Goal: Register for event/course

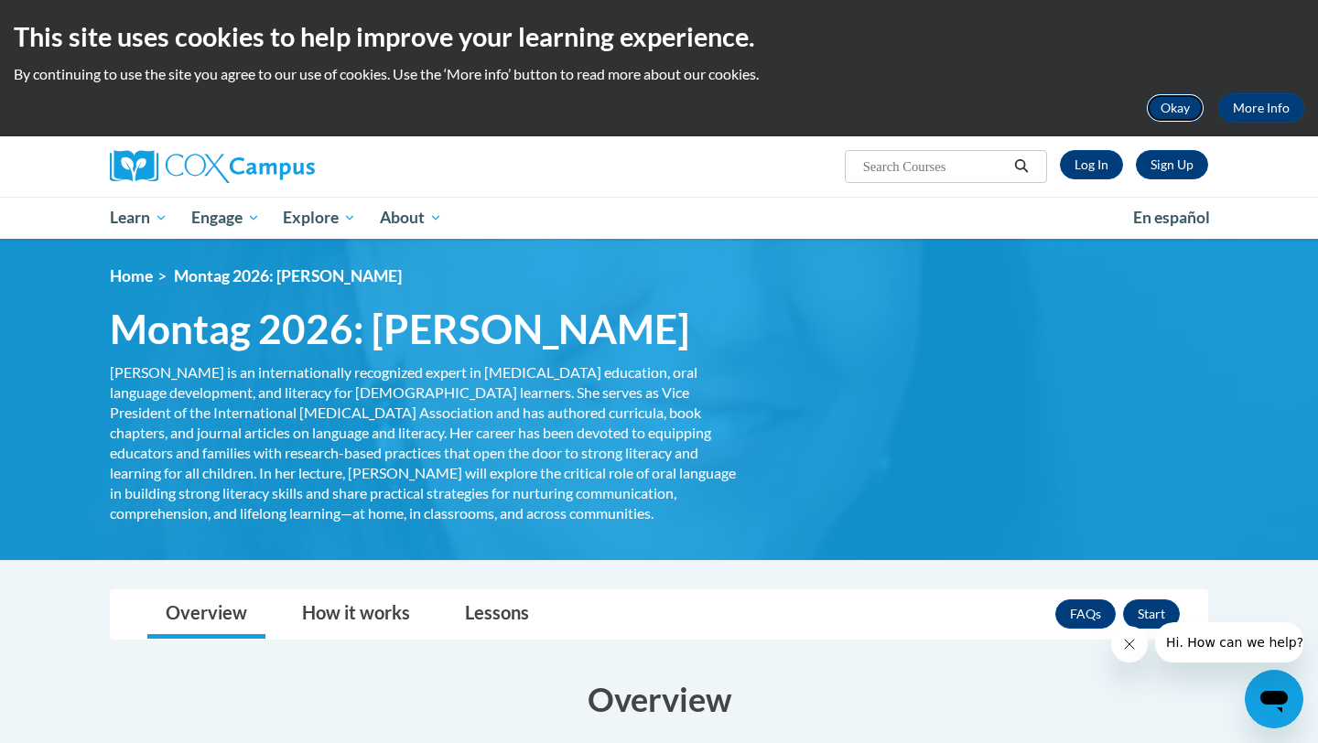
click at [1180, 110] on button "Okay" at bounding box center [1175, 107] width 59 height 29
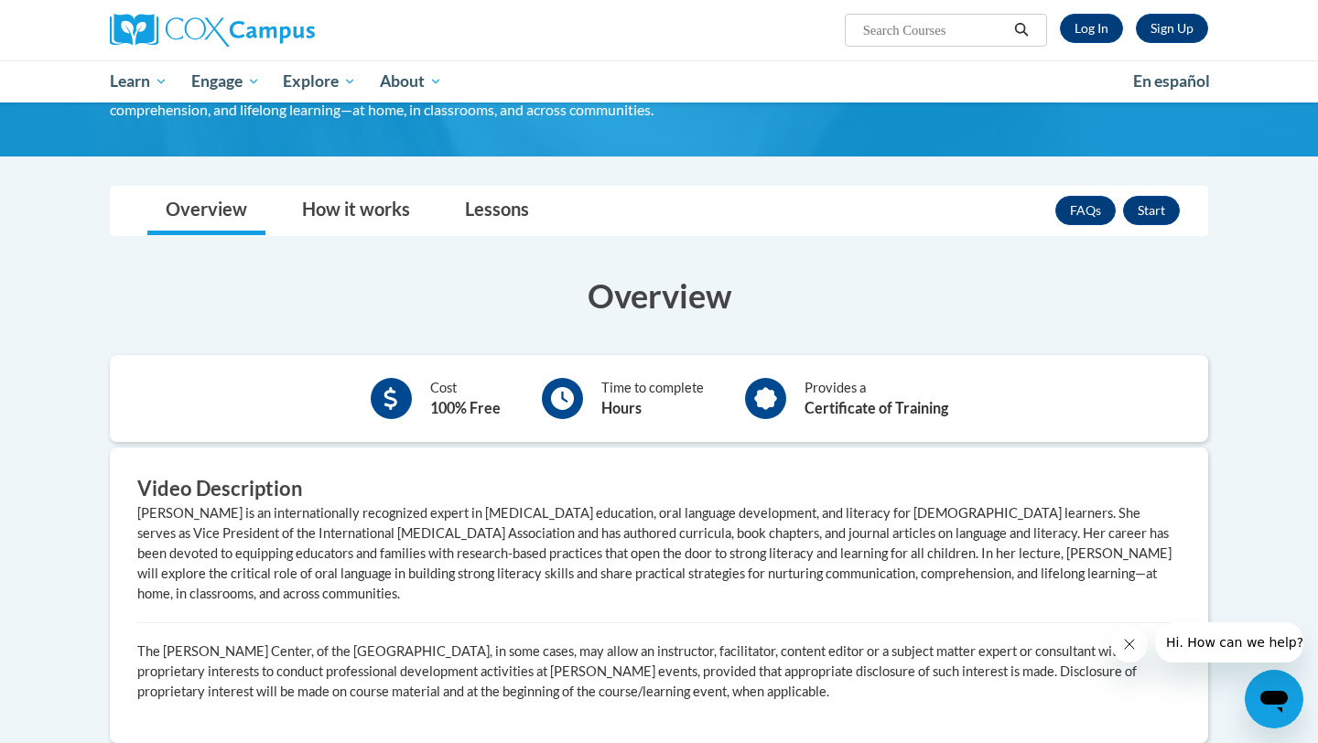
scroll to position [259, 0]
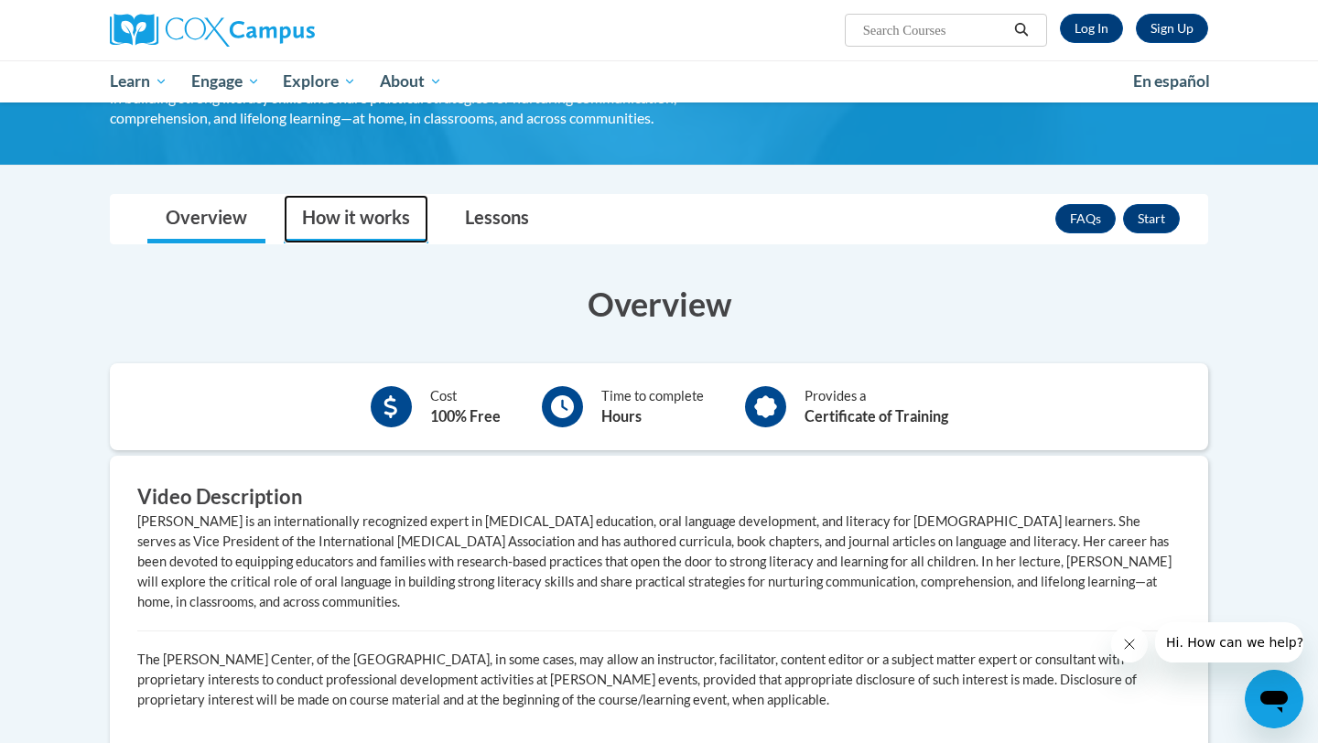
click at [369, 243] on link "How it works" at bounding box center [356, 219] width 145 height 49
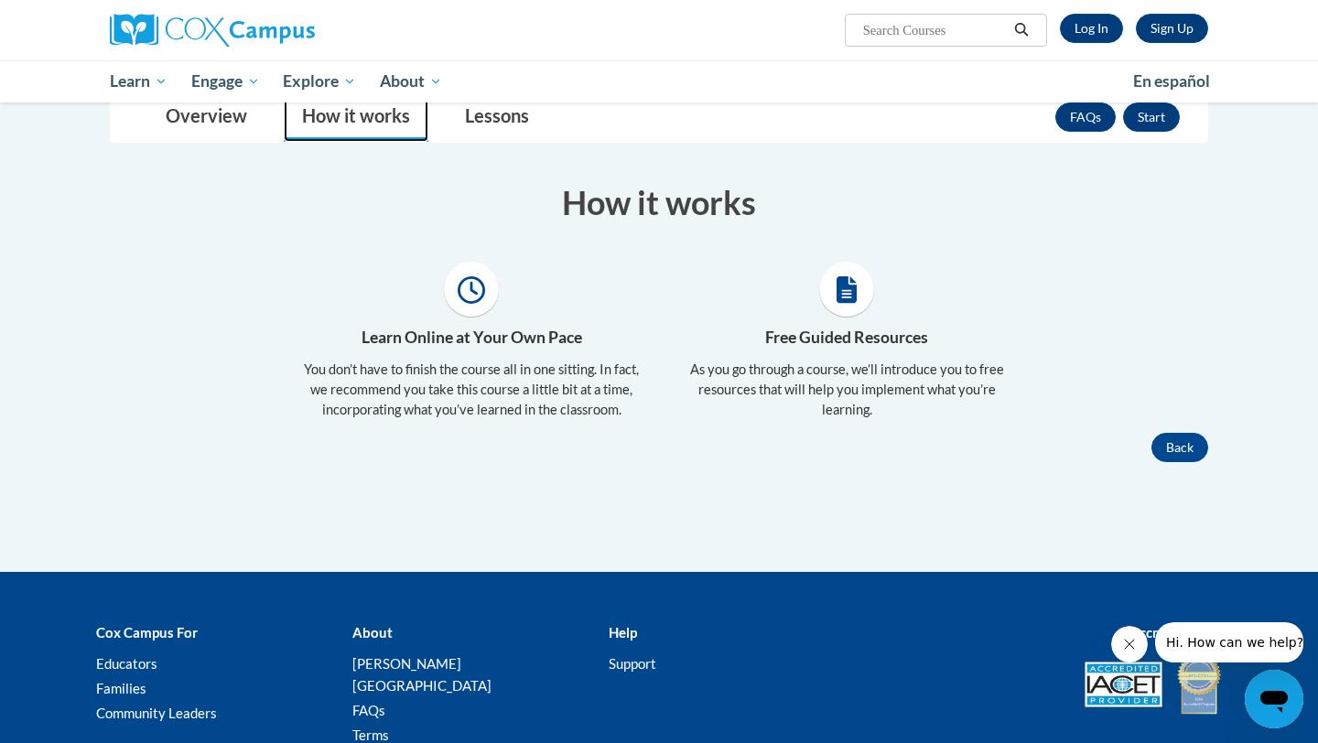
scroll to position [363, 0]
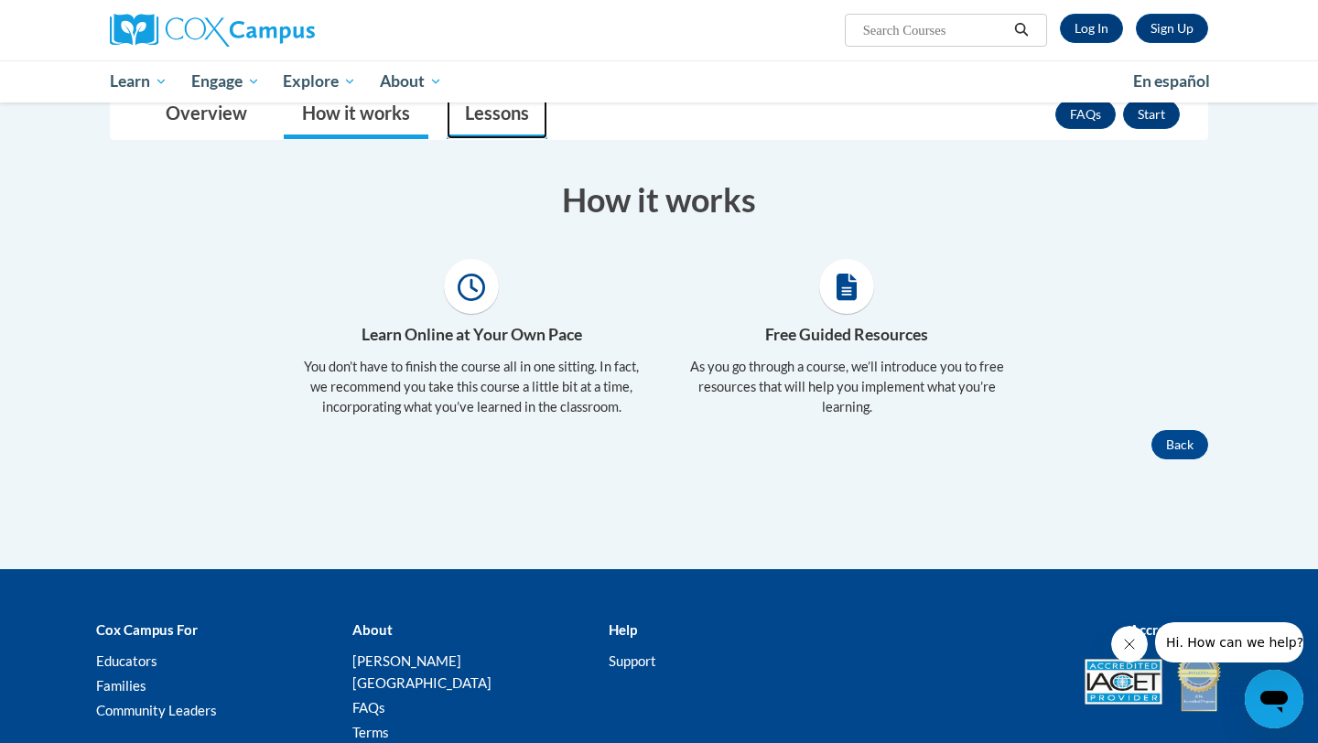
click at [492, 139] on link "Lessons" at bounding box center [497, 115] width 101 height 49
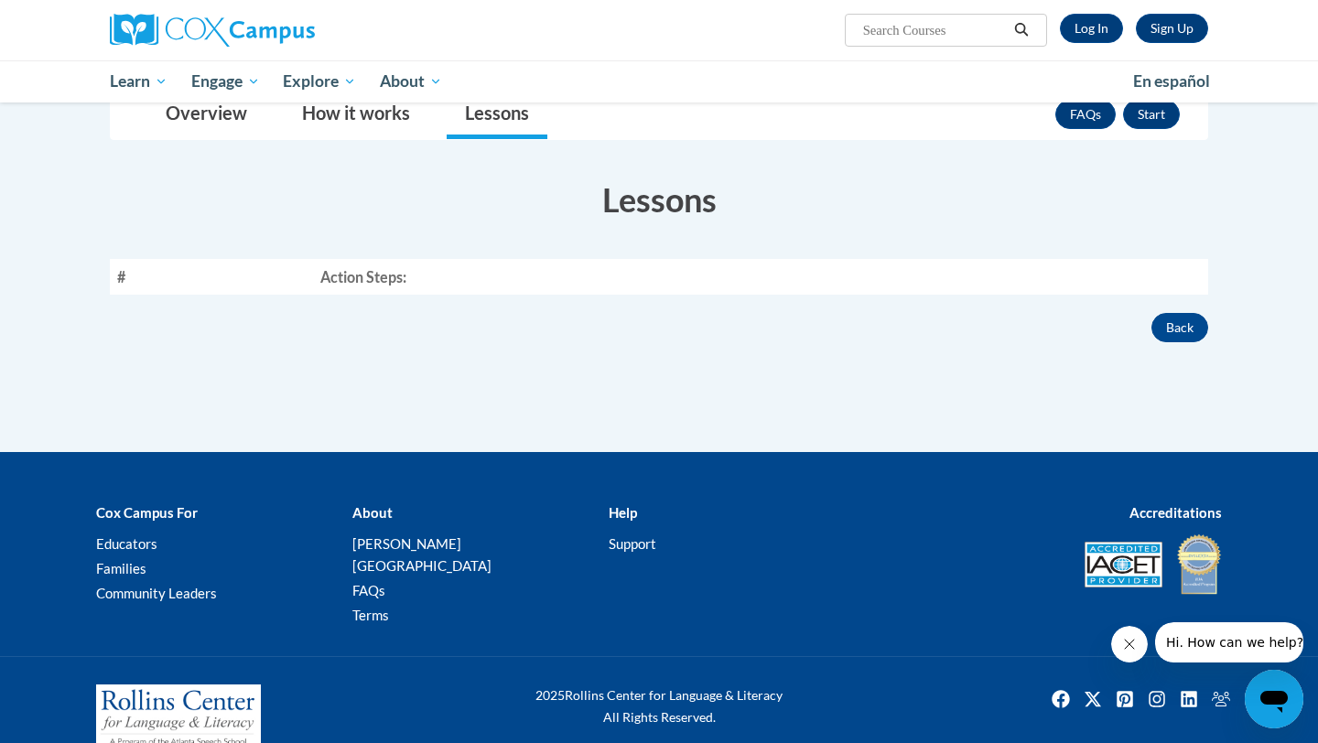
click at [365, 295] on th "Action Steps:" at bounding box center [760, 277] width 895 height 36
click at [395, 139] on link "How it works" at bounding box center [356, 115] width 145 height 49
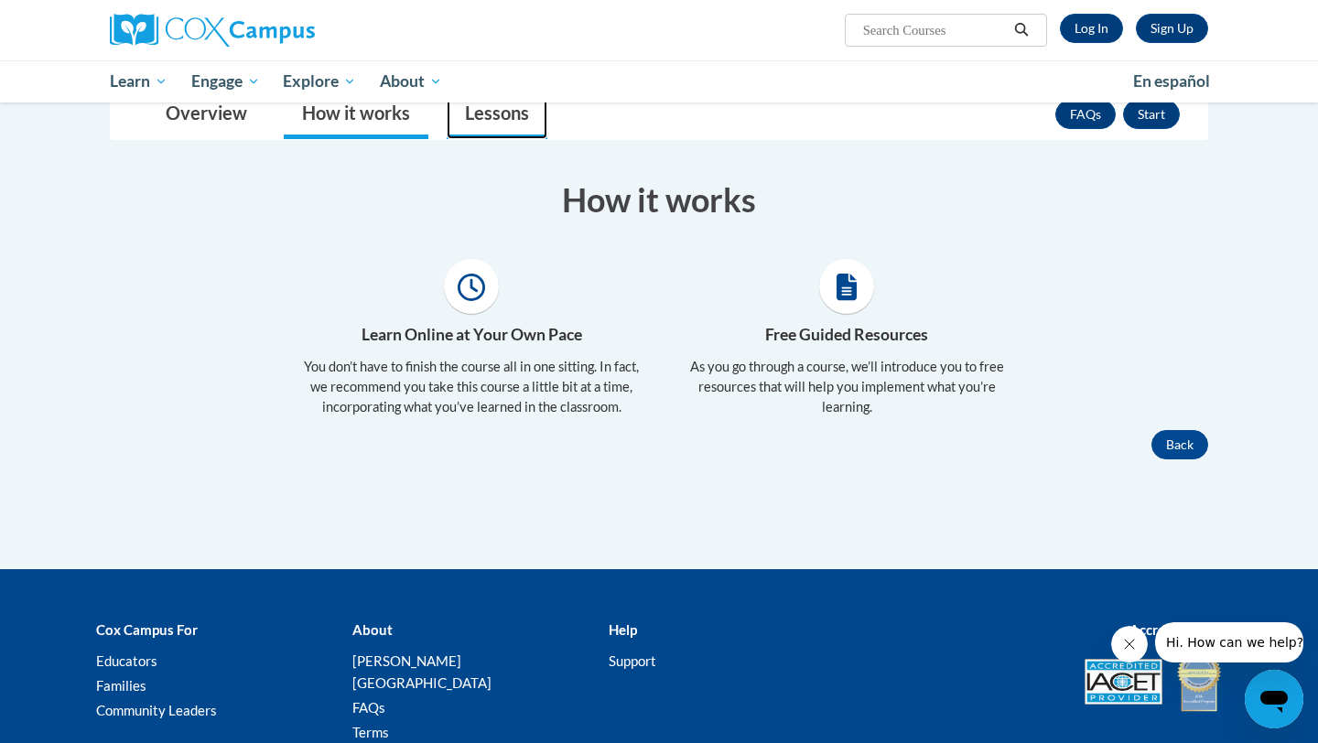
click at [491, 139] on link "Lessons" at bounding box center [497, 115] width 101 height 49
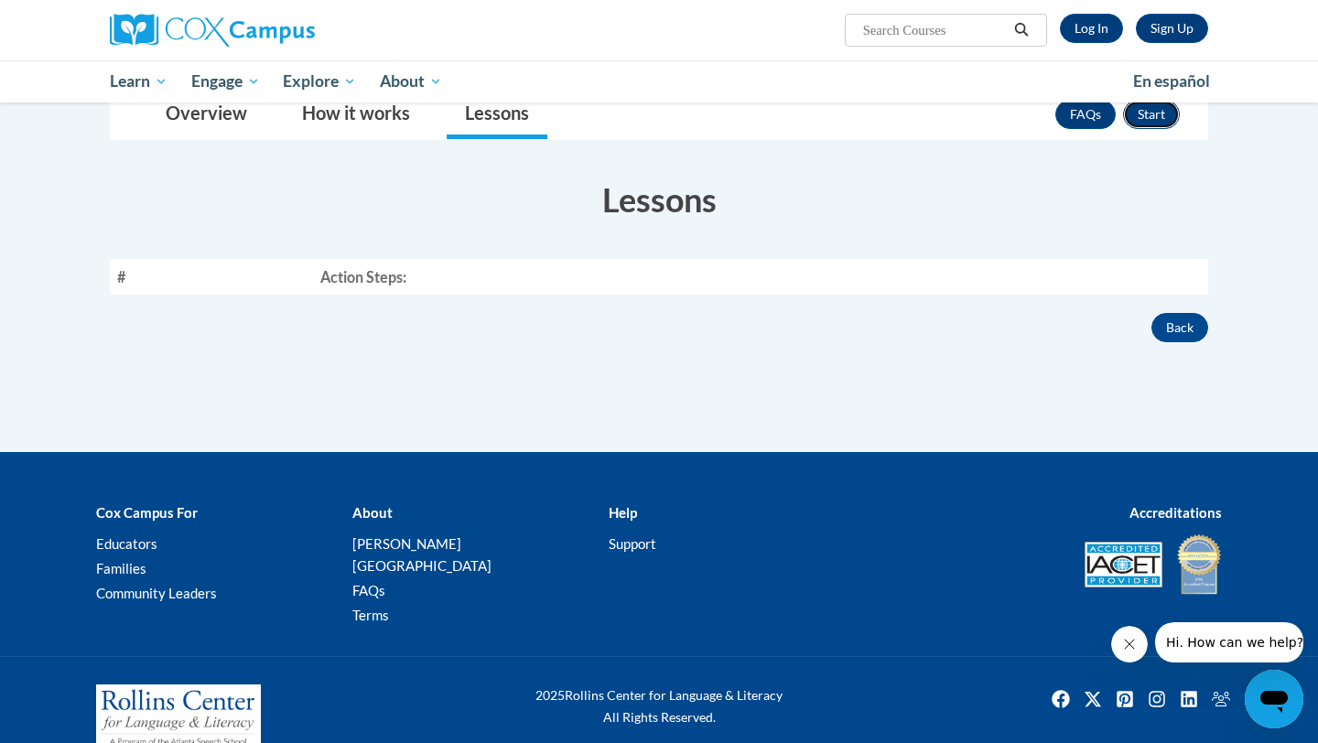
click at [1151, 129] on button "Start" at bounding box center [1151, 114] width 57 height 29
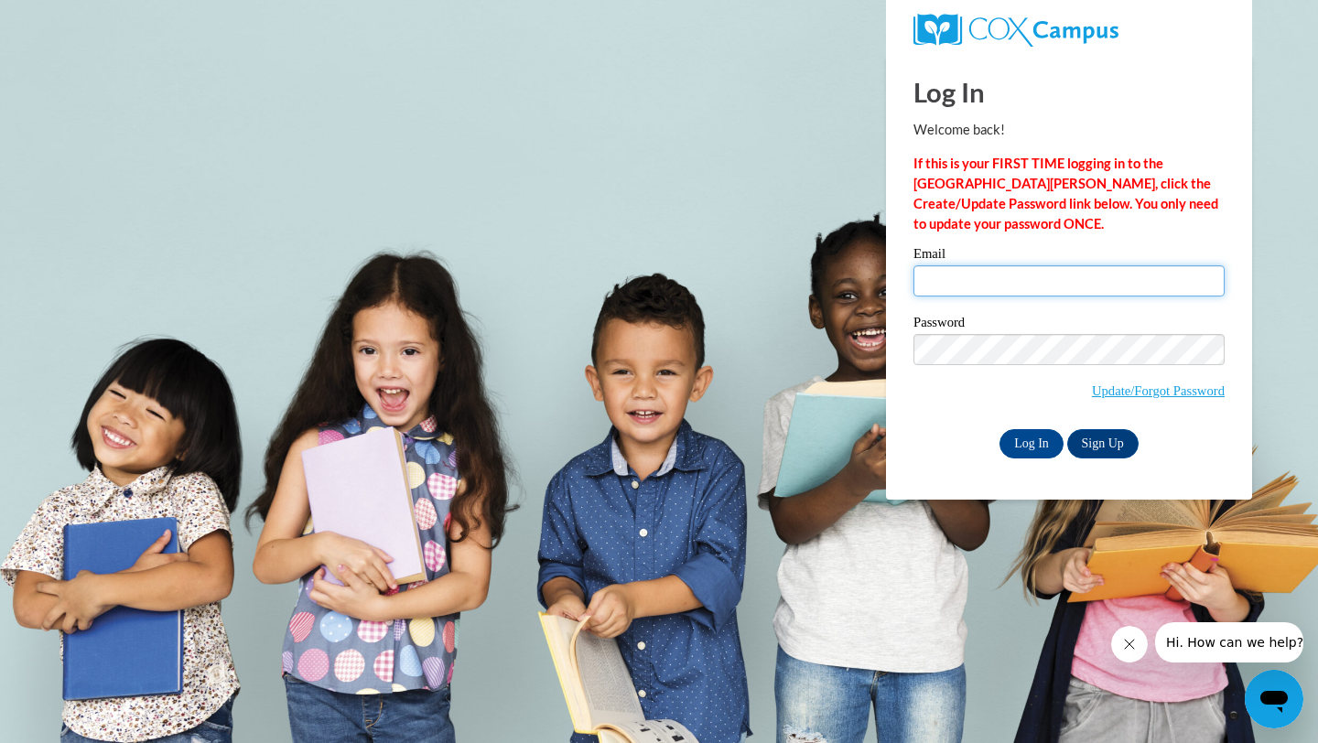
click at [946, 287] on input "Email" at bounding box center [1069, 280] width 311 height 31
type input "maria.francke-gonzalez@risd.org"
click at [1095, 449] on link "Sign Up" at bounding box center [1102, 443] width 71 height 29
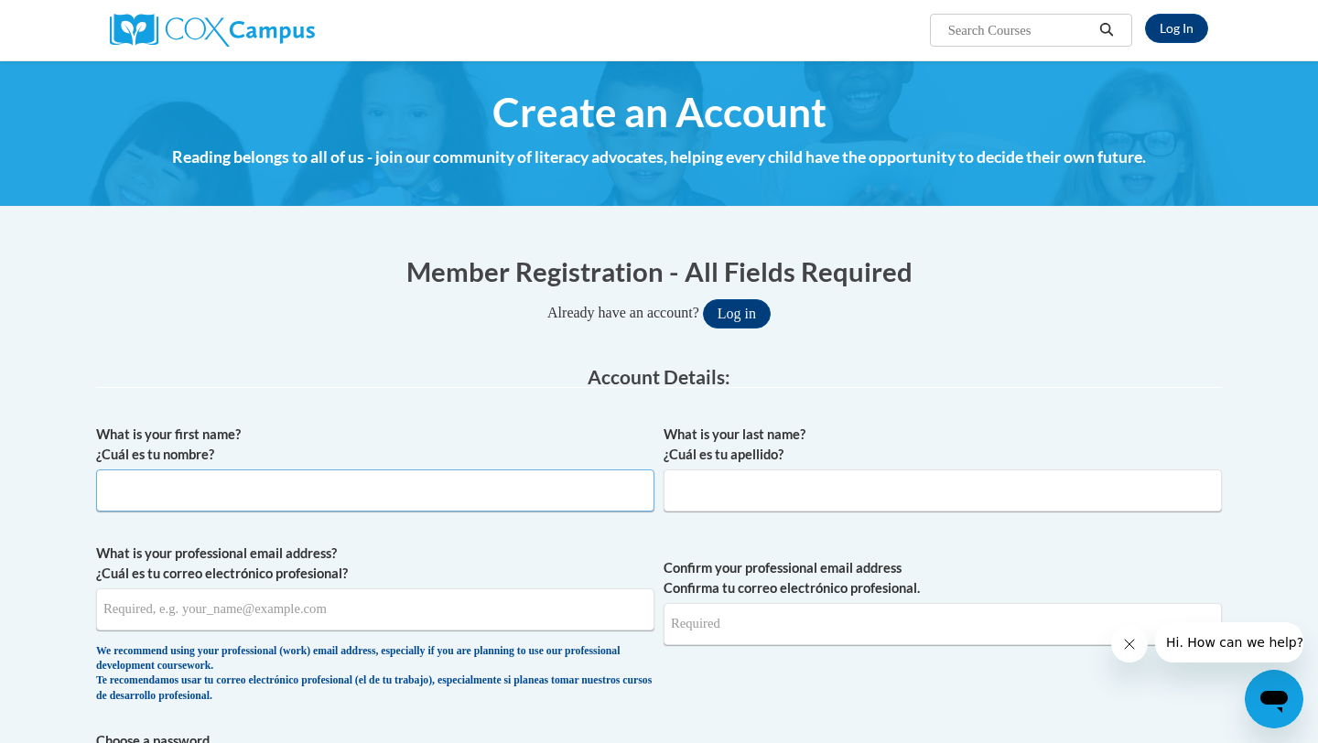
click at [366, 493] on input "What is your first name? ¿Cuál es tu nombre?" at bounding box center [375, 491] width 558 height 42
type input "Maria Lucia"
click at [693, 501] on input "What is your last name? ¿Cuál es tu apellido?" at bounding box center [943, 491] width 558 height 42
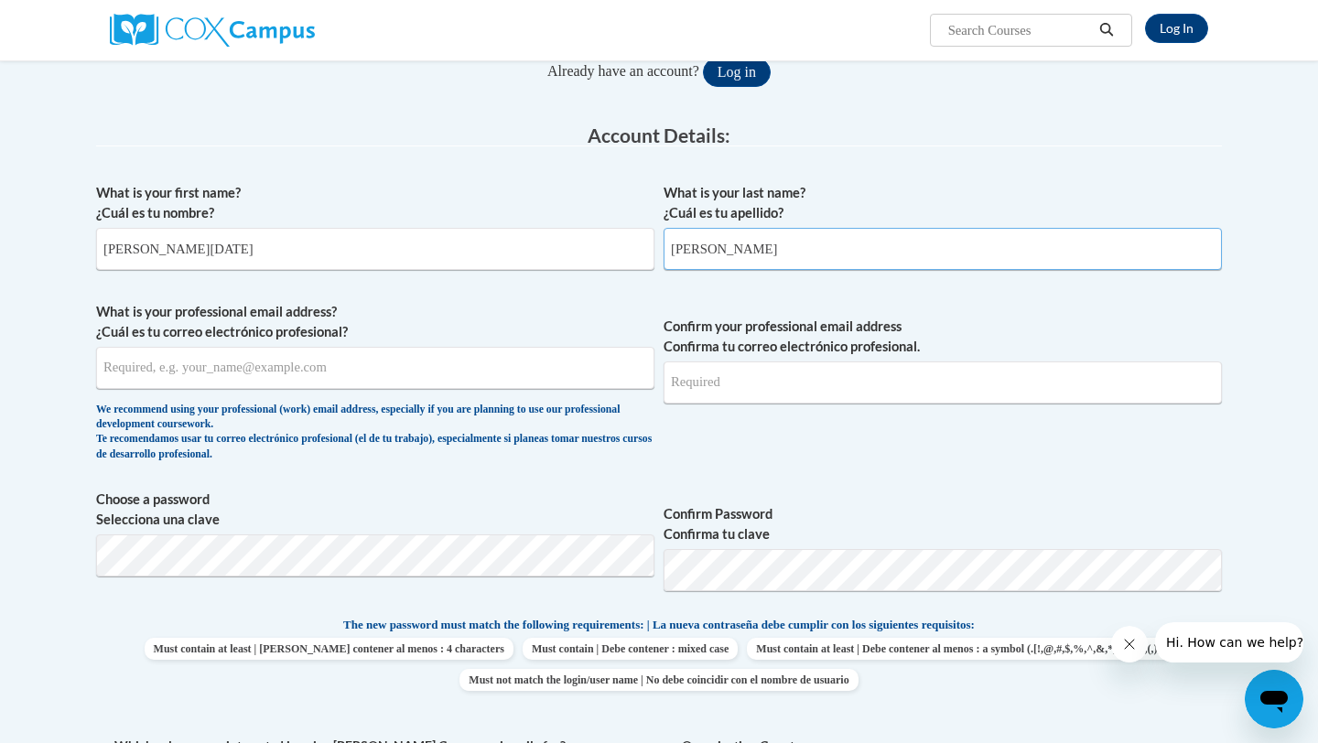
scroll to position [258, 0]
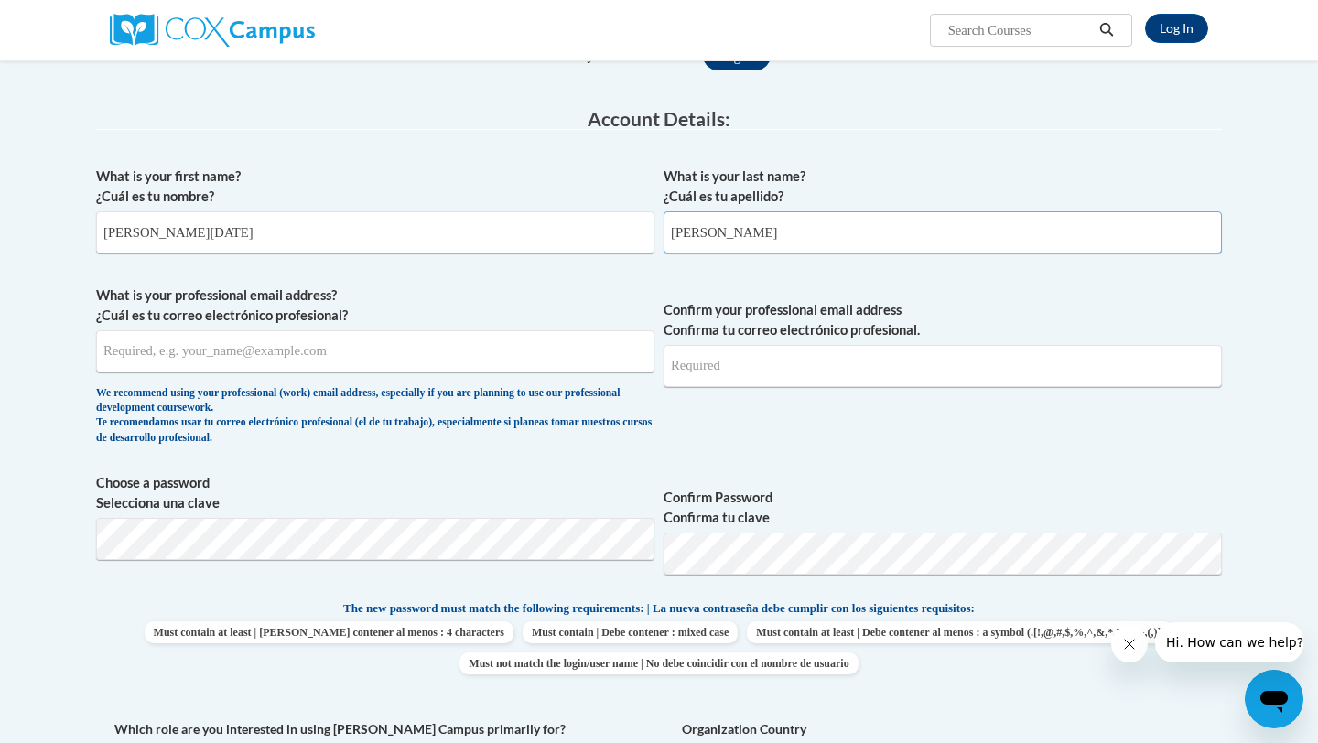
type input "Francke-Gonzalez"
click at [254, 356] on input "What is your professional email address? ¿Cuál es tu correo electrónico profesi…" at bounding box center [375, 351] width 558 height 42
drag, startPoint x: 307, startPoint y: 353, endPoint x: 103, endPoint y: 354, distance: 204.1
click at [103, 355] on input "maria.francke-gonzalez@risd.org" at bounding box center [375, 351] width 558 height 42
type input "maria.francke-gonzalez@risd.org"
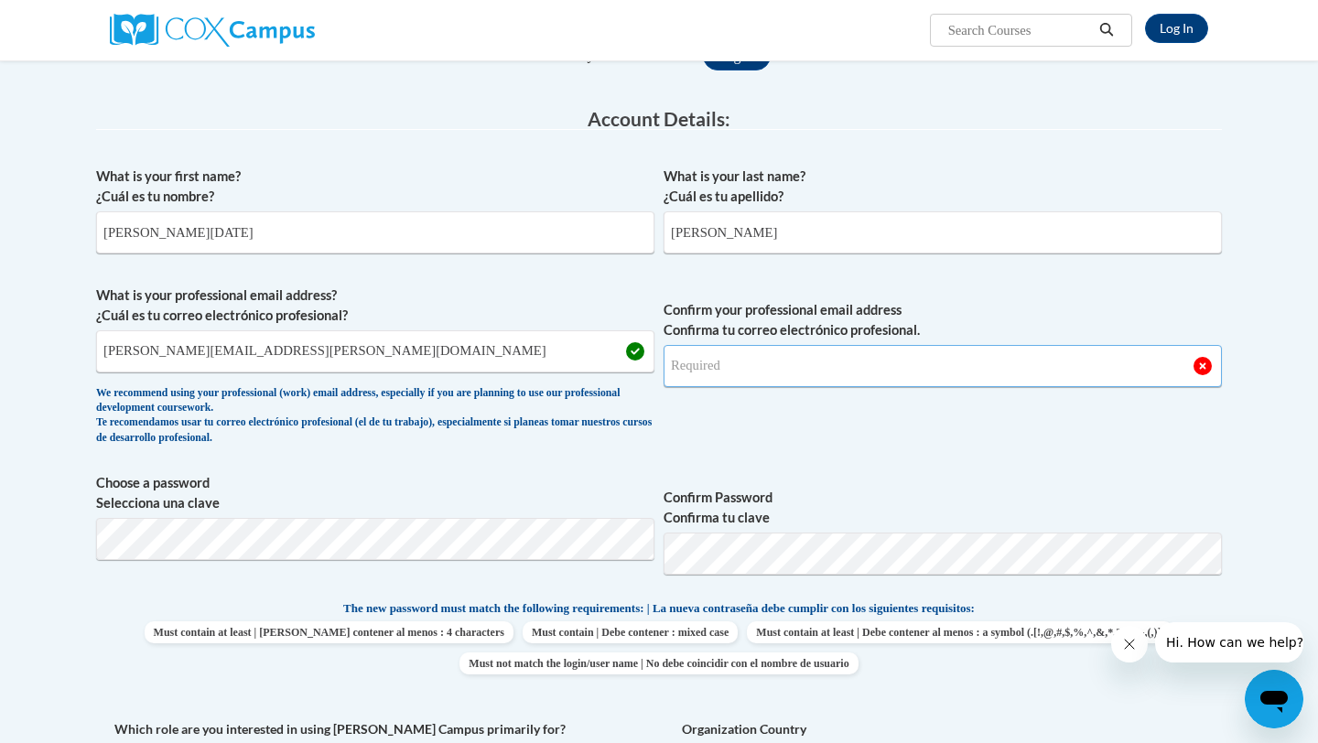
click at [666, 370] on input "Confirm your professional email address Confirma tu correo electrónico profesio…" at bounding box center [943, 366] width 558 height 42
click at [707, 365] on input "Confirm your professional email address Confirma tu correo electrónico profesio…" at bounding box center [943, 366] width 558 height 42
type input "maria.francke-gonzalez@risd.org"
click at [492, 478] on label "Choose a password Selecciona una clave" at bounding box center [375, 493] width 558 height 40
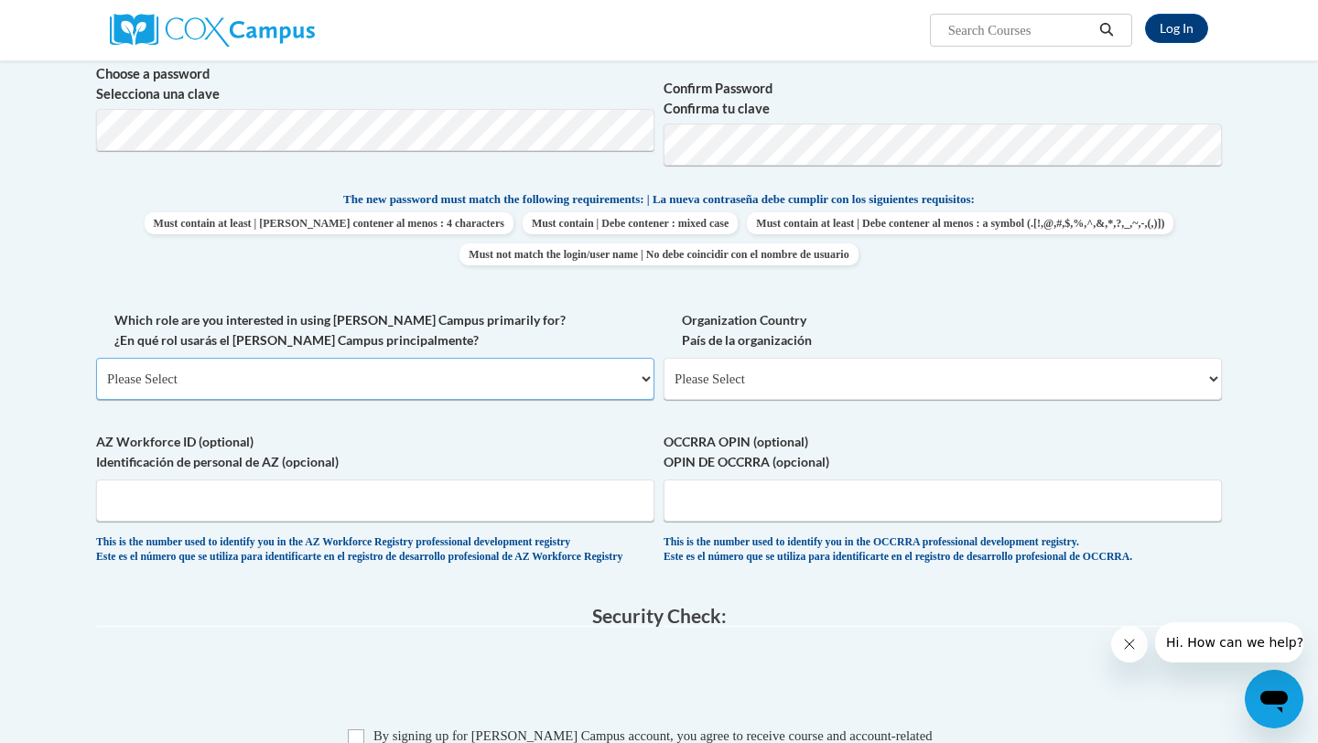
scroll to position [668, 0]
click at [500, 383] on select "Please Select College/University | Colegio/Universidad Community/Nonprofit Part…" at bounding box center [375, 378] width 558 height 42
select select "fbf2d438-af2f-41f8-98f1-81c410e29de3"
click at [96, 357] on select "Please Select College/University | Colegio/Universidad Community/Nonprofit Part…" at bounding box center [375, 378] width 558 height 42
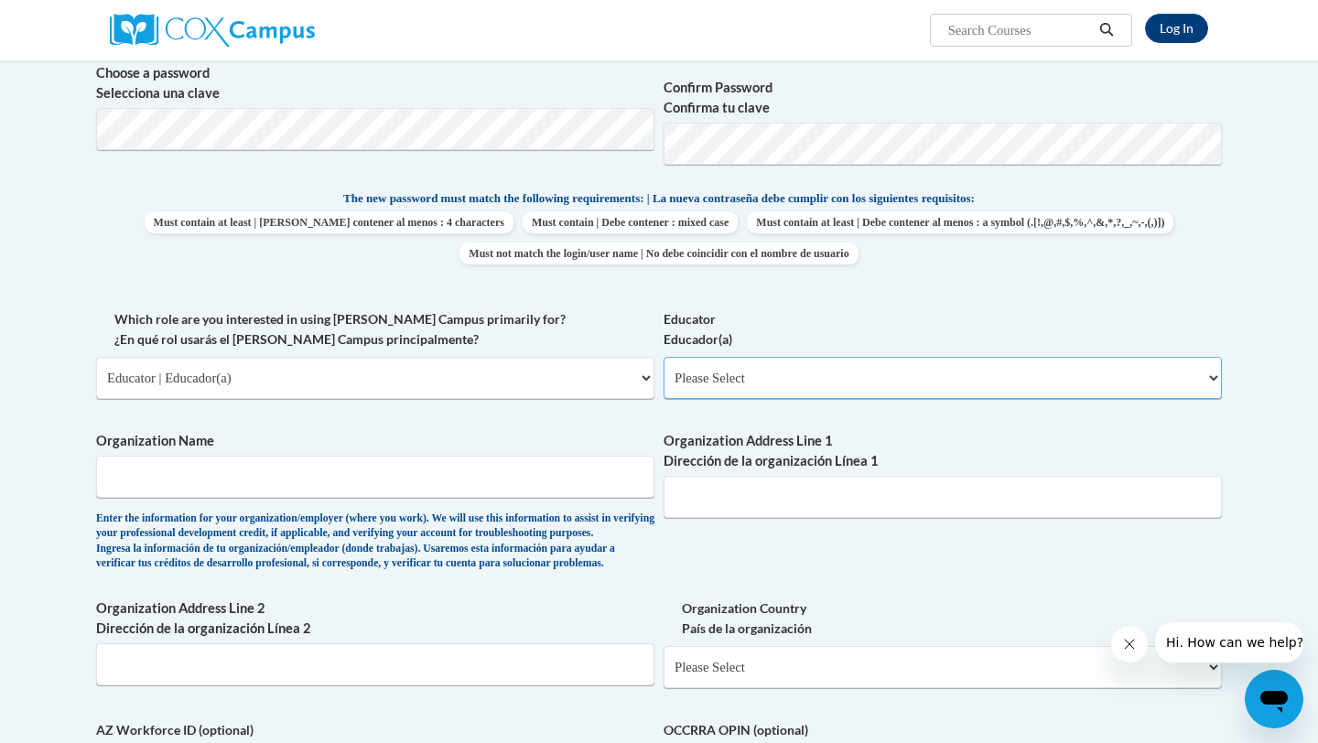
click at [739, 380] on select "Please Select Early Learning/Daycare Teacher/Family Home Care Provider | Maestr…" at bounding box center [943, 378] width 558 height 42
select select "8e40623d-54d0-45cd-9f92-5df65cd3f8cf"
click at [664, 357] on select "Please Select Early Learning/Daycare Teacher/Family Home Care Provider | Maestr…" at bounding box center [943, 378] width 558 height 42
click at [493, 480] on input "Organization Name" at bounding box center [375, 477] width 558 height 42
type input "Richardson ISD"
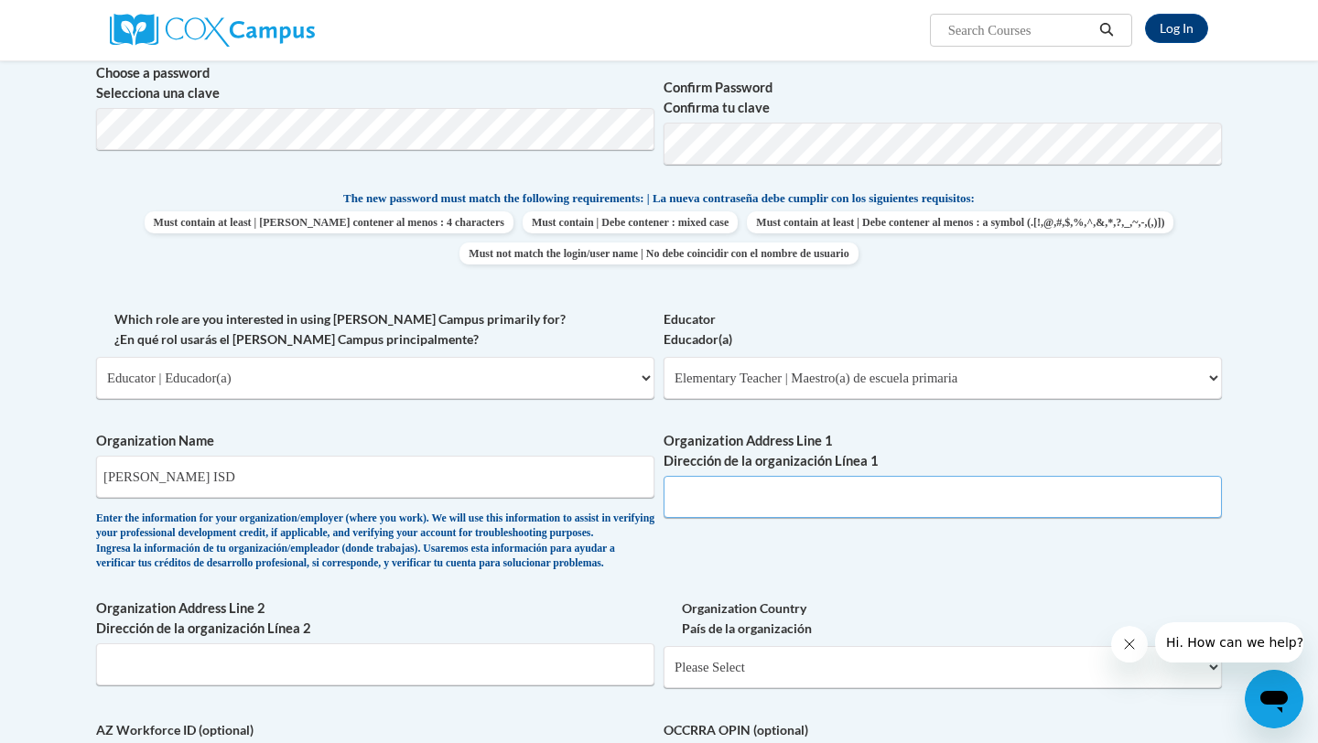
click at [711, 505] on input "Organization Address Line 1 Dirección de la organización Línea 1" at bounding box center [943, 497] width 558 height 42
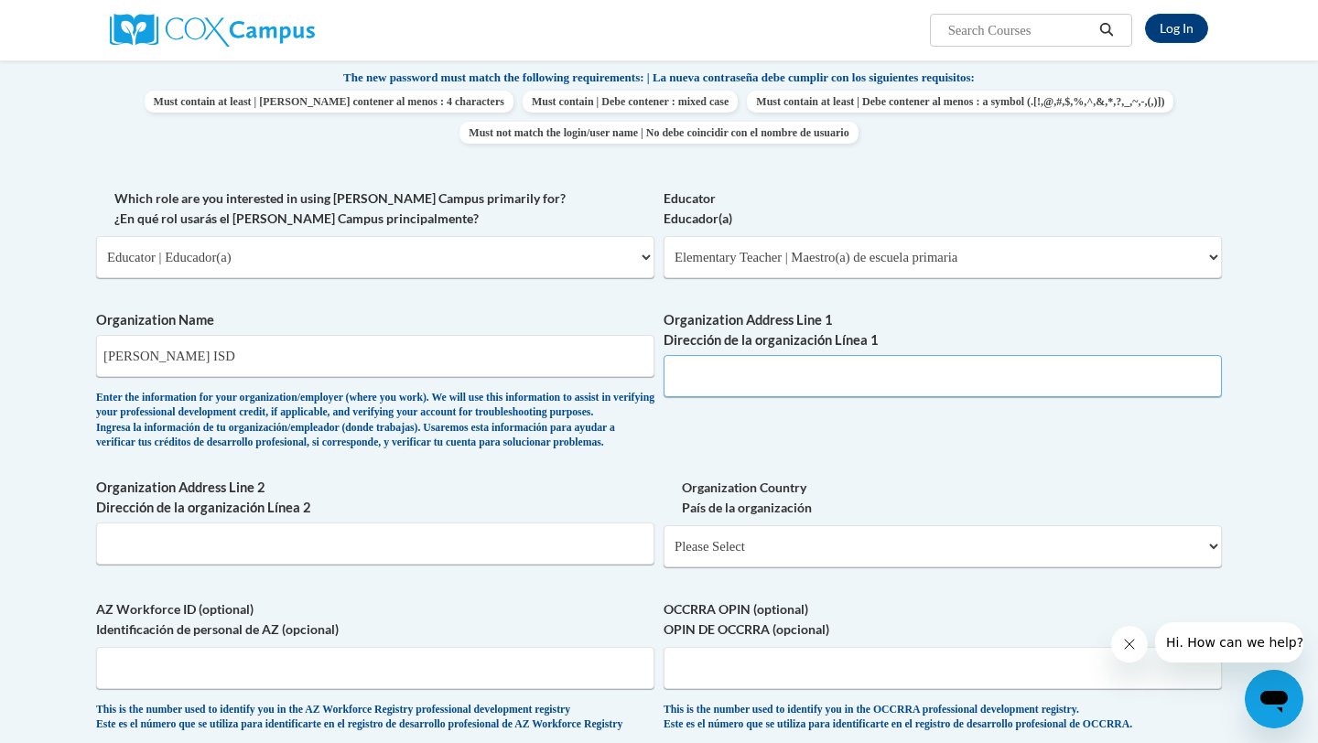
scroll to position [794, 0]
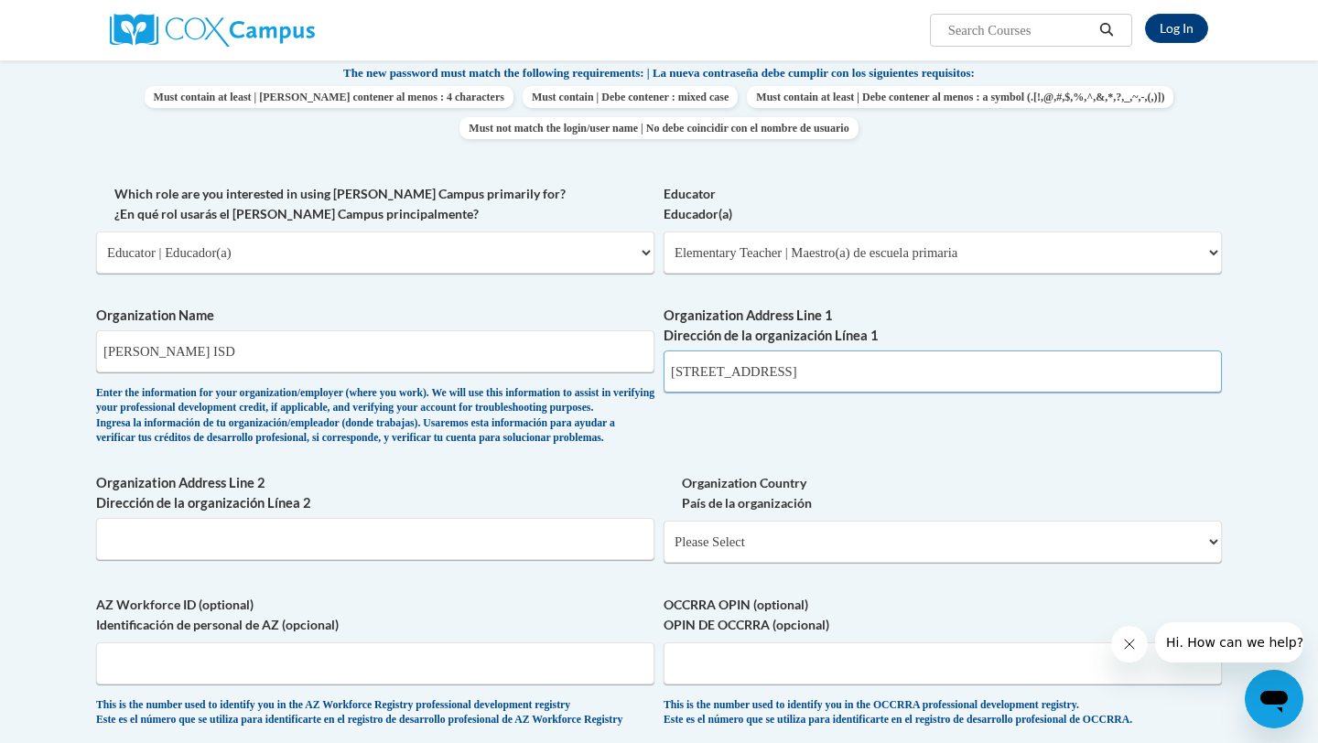
type input "13630 Coit Rd."
click at [243, 560] on input "Organization Address Line 2 Dirección de la organización Línea 2" at bounding box center [375, 539] width 558 height 42
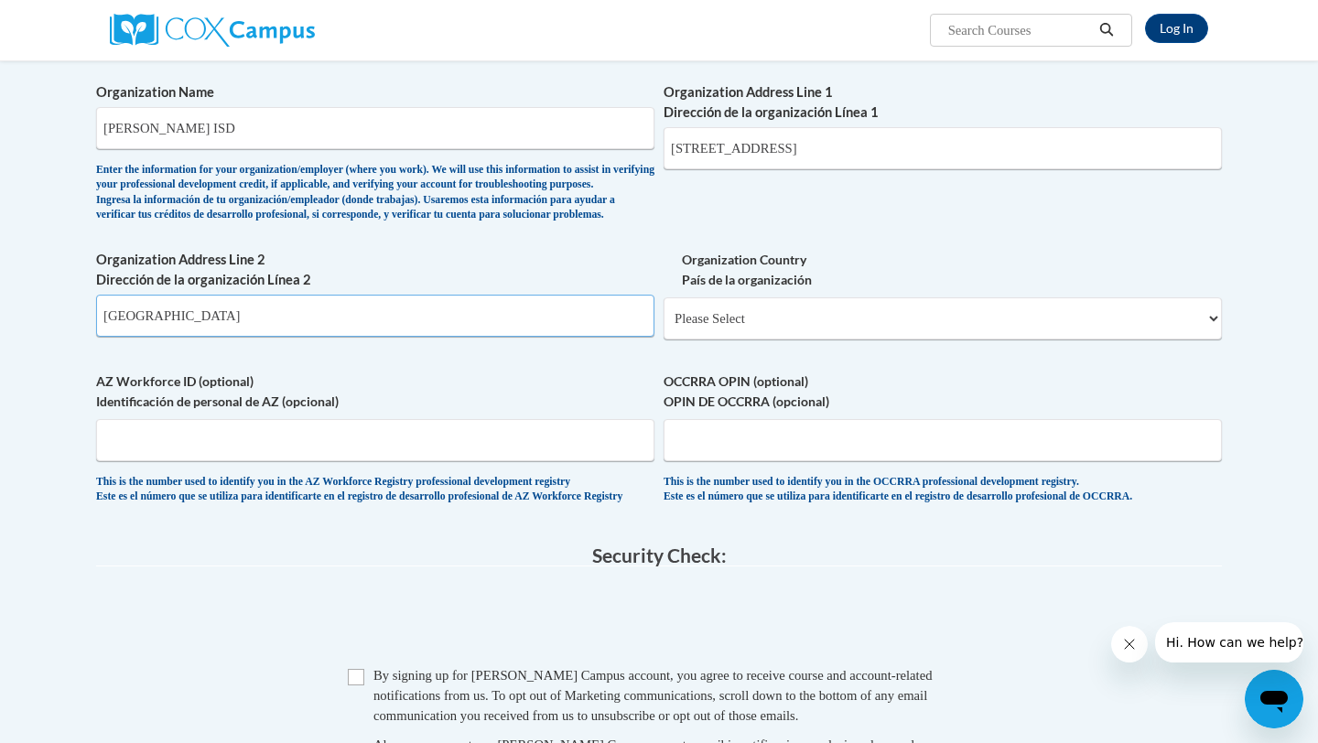
scroll to position [1040, 0]
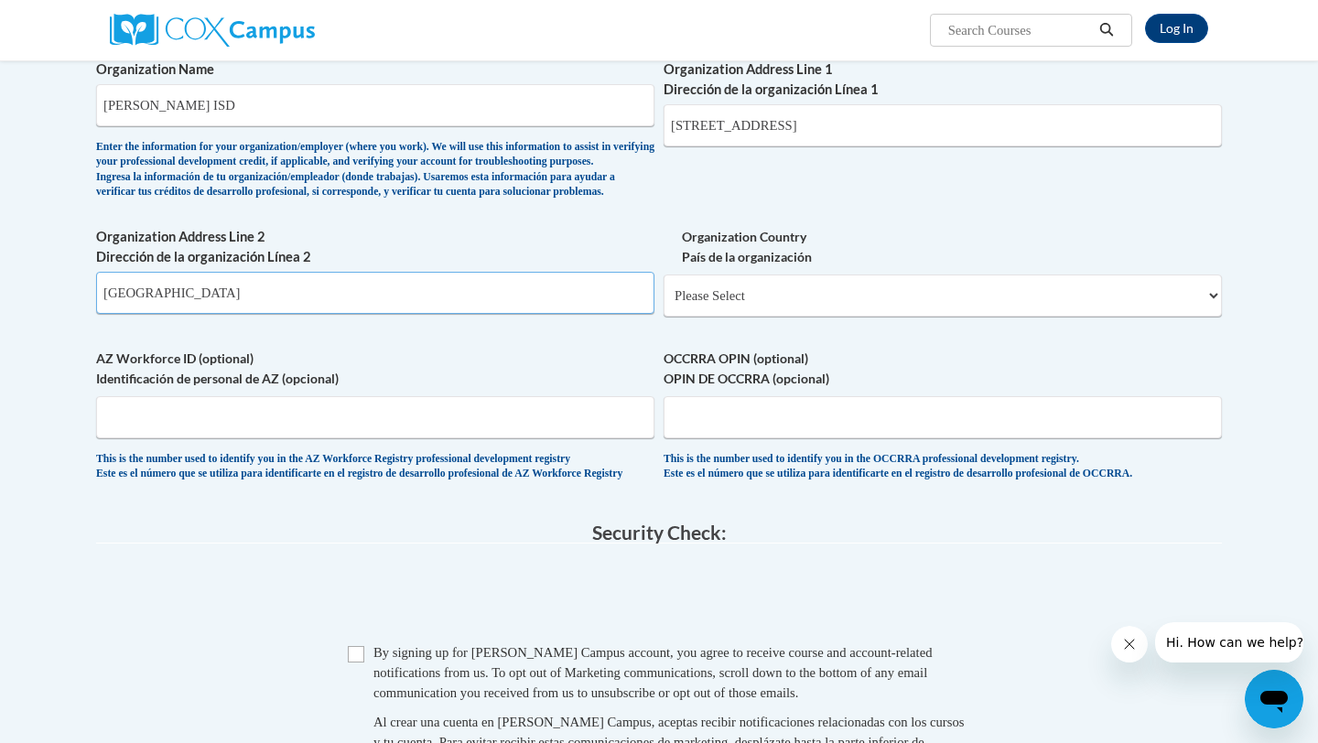
type input "Dallas, TX 75240"
click at [1212, 317] on select "Please Select United States | Estados Unidos Outside of the United States | Fue…" at bounding box center [943, 296] width 558 height 42
select select "ad49bcad-a171-4b2e-b99c-48b446064914"
click at [664, 305] on select "Please Select United States | Estados Unidos Outside of the United States | Fue…" at bounding box center [943, 296] width 558 height 42
select select
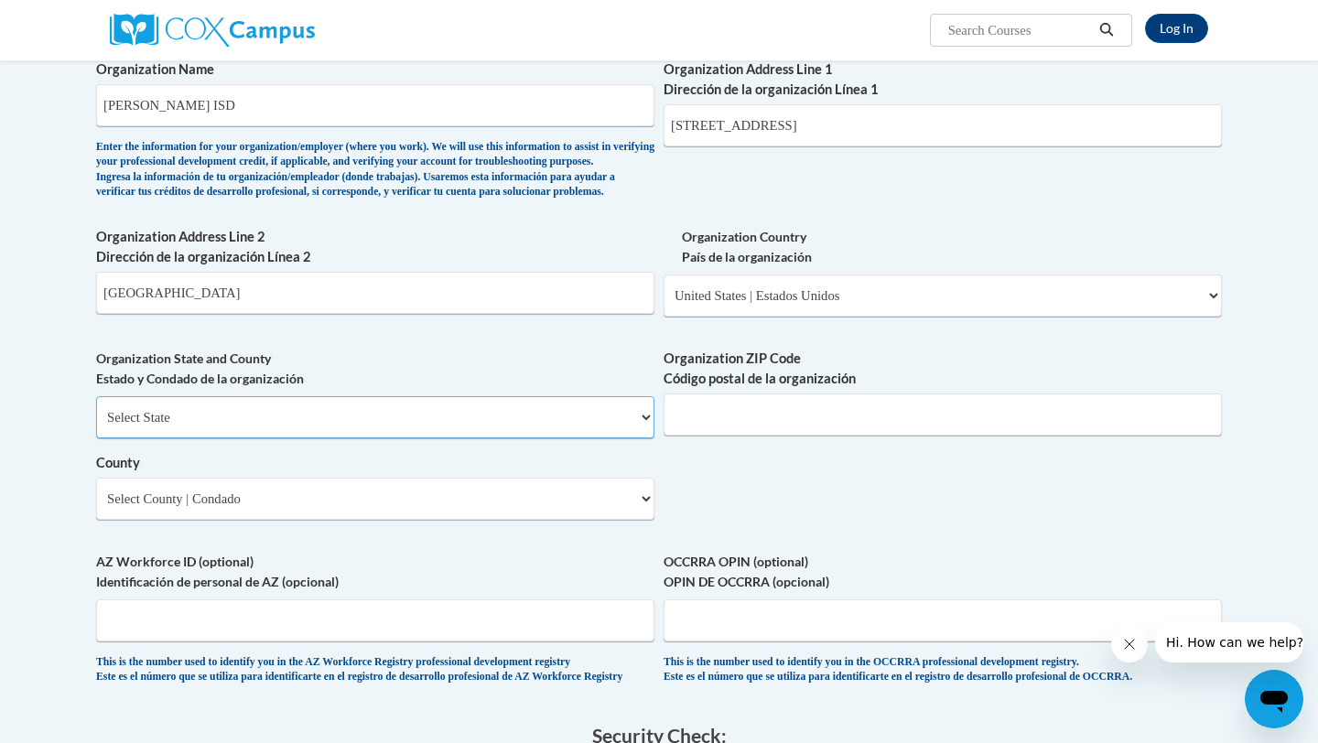
click at [356, 438] on select "Select State Alabama Alaska Arizona Arkansas California Colorado Connecticut De…" at bounding box center [375, 417] width 558 height 42
select select "Texas"
click at [96, 427] on select "Select State Alabama Alaska Arizona Arkansas California Colorado Connecticut De…" at bounding box center [375, 417] width 558 height 42
click at [706, 436] on input "Organization ZIP Code Código postal de la organización" at bounding box center [943, 415] width 558 height 42
click at [696, 436] on input "752240" at bounding box center [943, 415] width 558 height 42
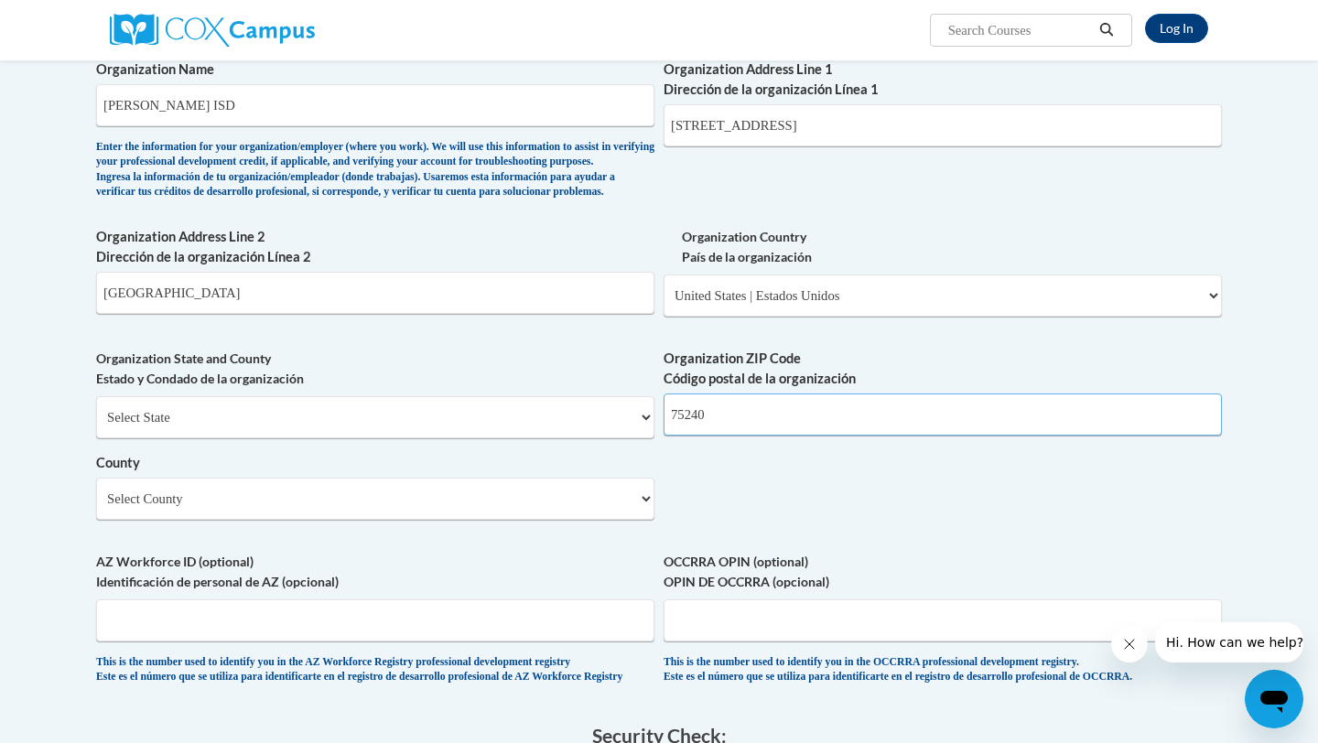
type input "75240"
click at [455, 520] on select "Select County Anderson Andrews Angelina Aransas Archer Armstrong Atascosa Austi…" at bounding box center [375, 499] width 558 height 42
select select "Dallas"
click at [96, 508] on select "Select County Anderson Andrews Angelina Aransas Archer Armstrong Atascosa Austi…" at bounding box center [375, 499] width 558 height 42
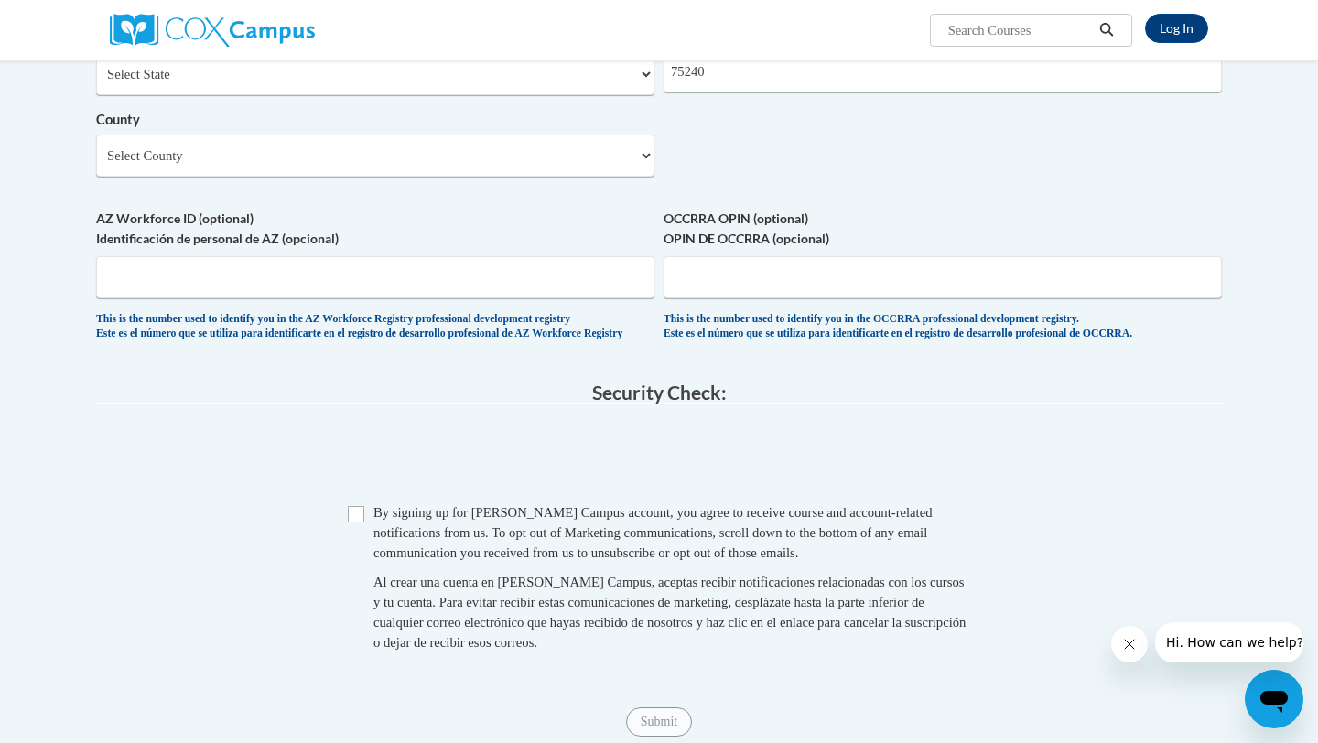
scroll to position [1395, 0]
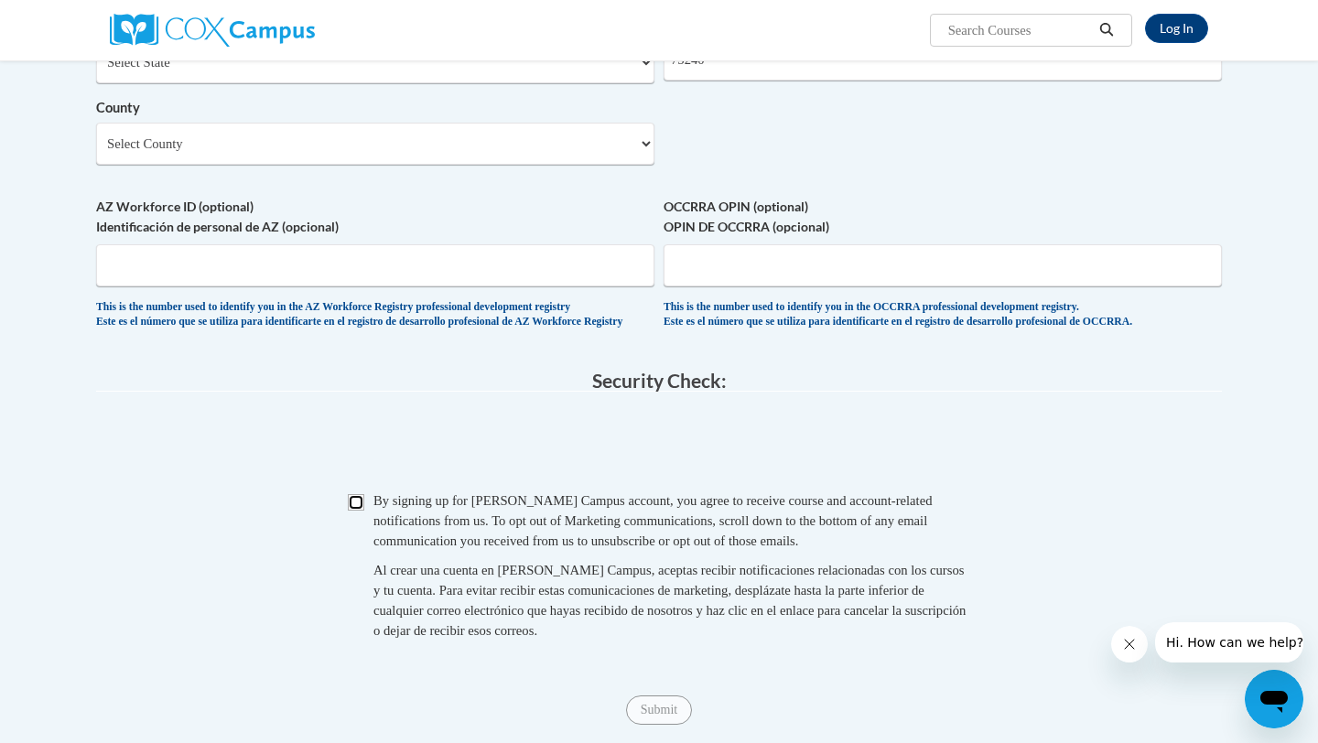
click at [358, 511] on input "Checkbox" at bounding box center [356, 502] width 16 height 16
checkbox input "true"
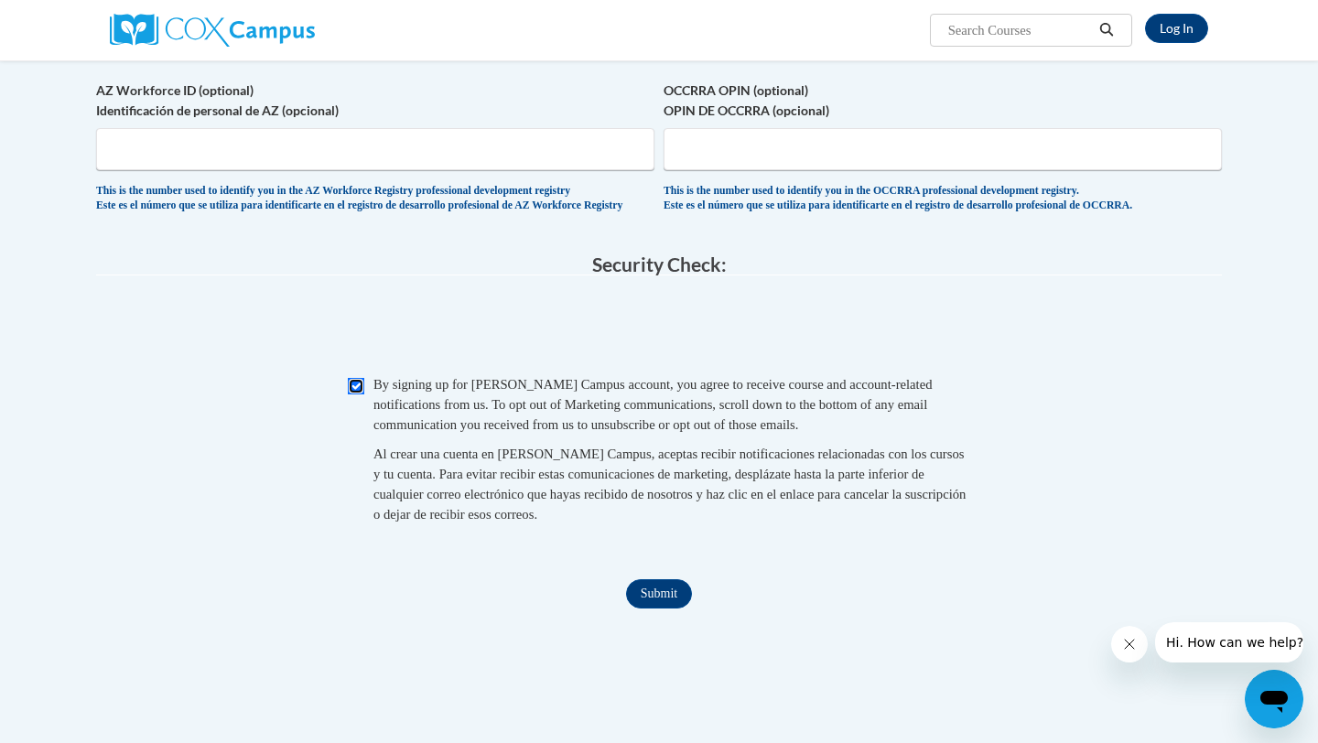
scroll to position [1524, 0]
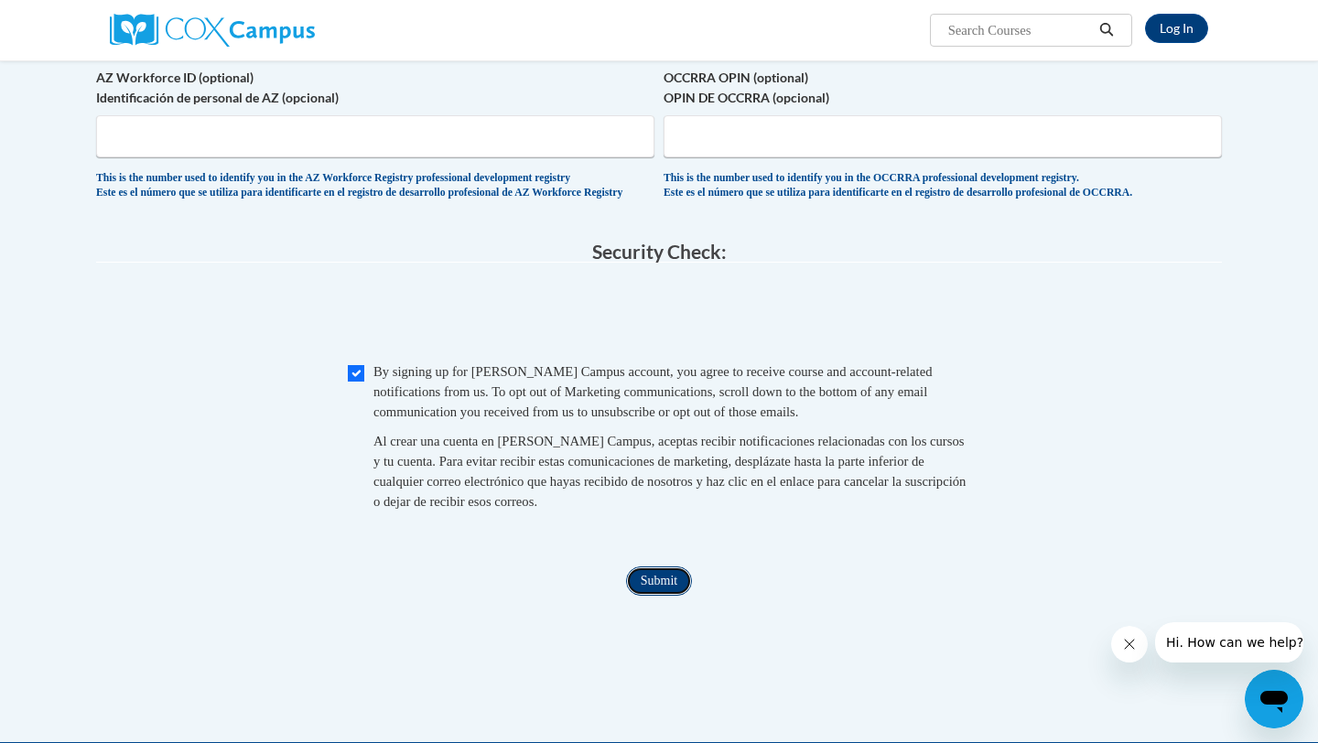
click at [663, 596] on input "Submit" at bounding box center [659, 581] width 66 height 29
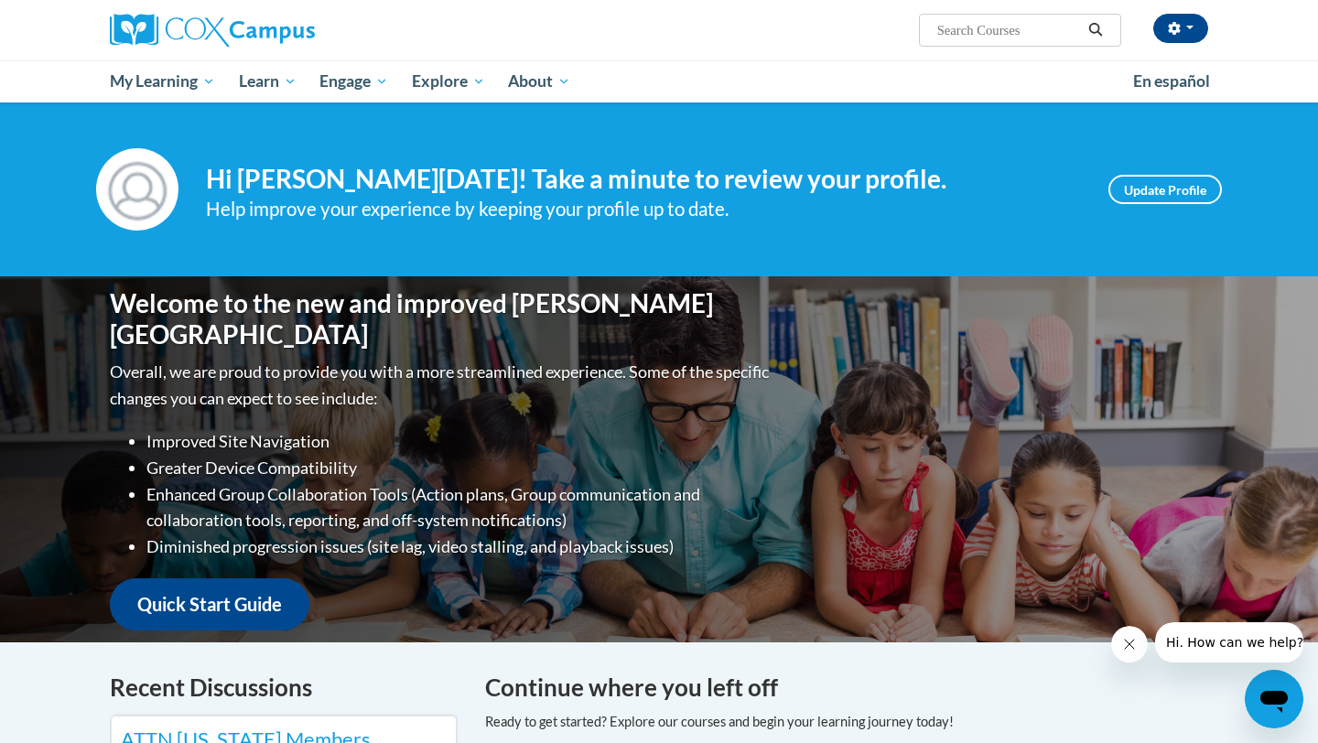
click at [918, 219] on div "Help improve your experience by keeping your profile up to date." at bounding box center [643, 209] width 875 height 30
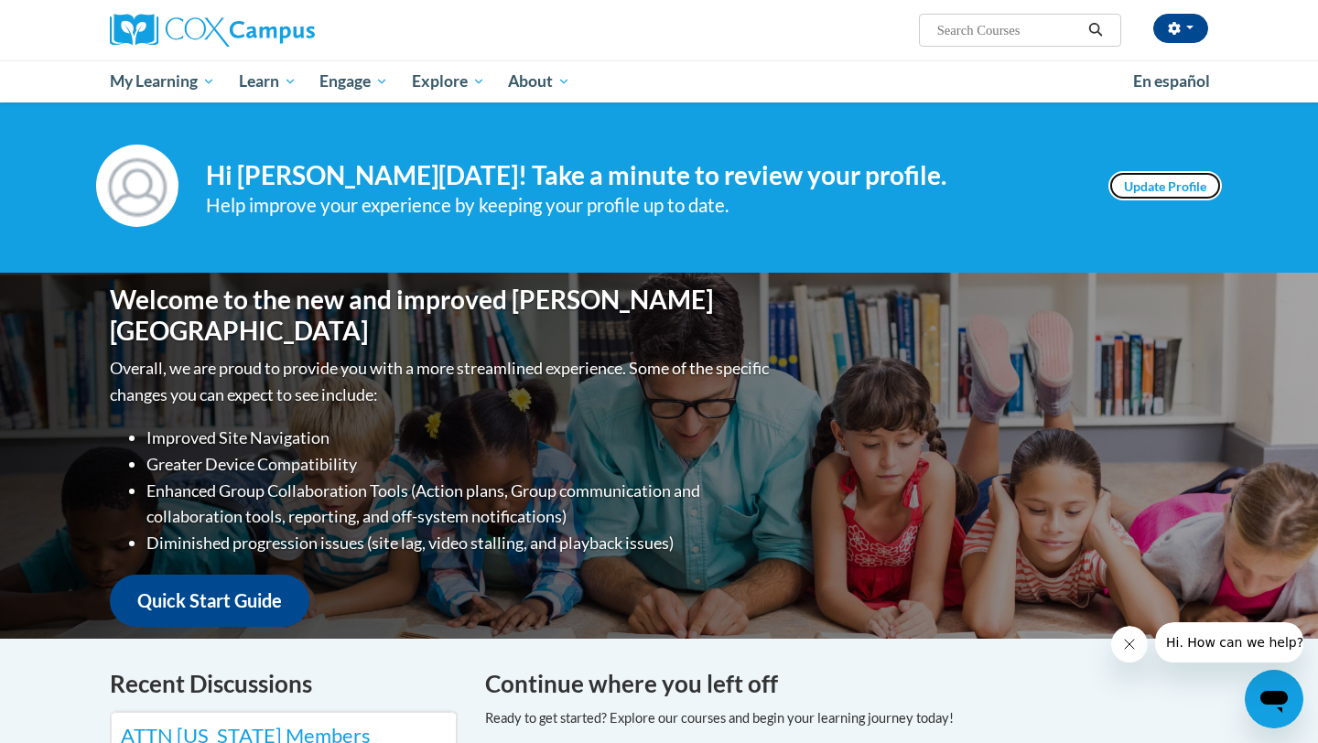
click at [1157, 191] on link "Update Profile" at bounding box center [1166, 185] width 114 height 29
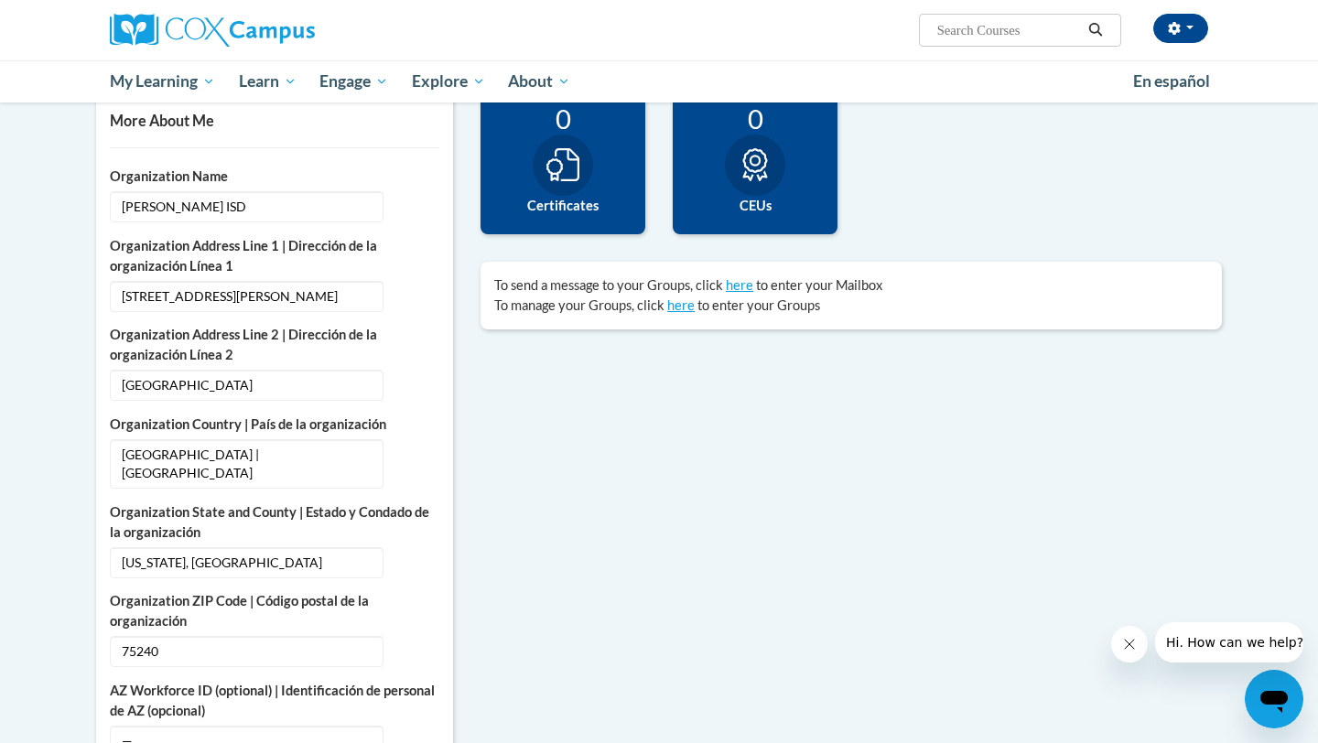
scroll to position [447, 0]
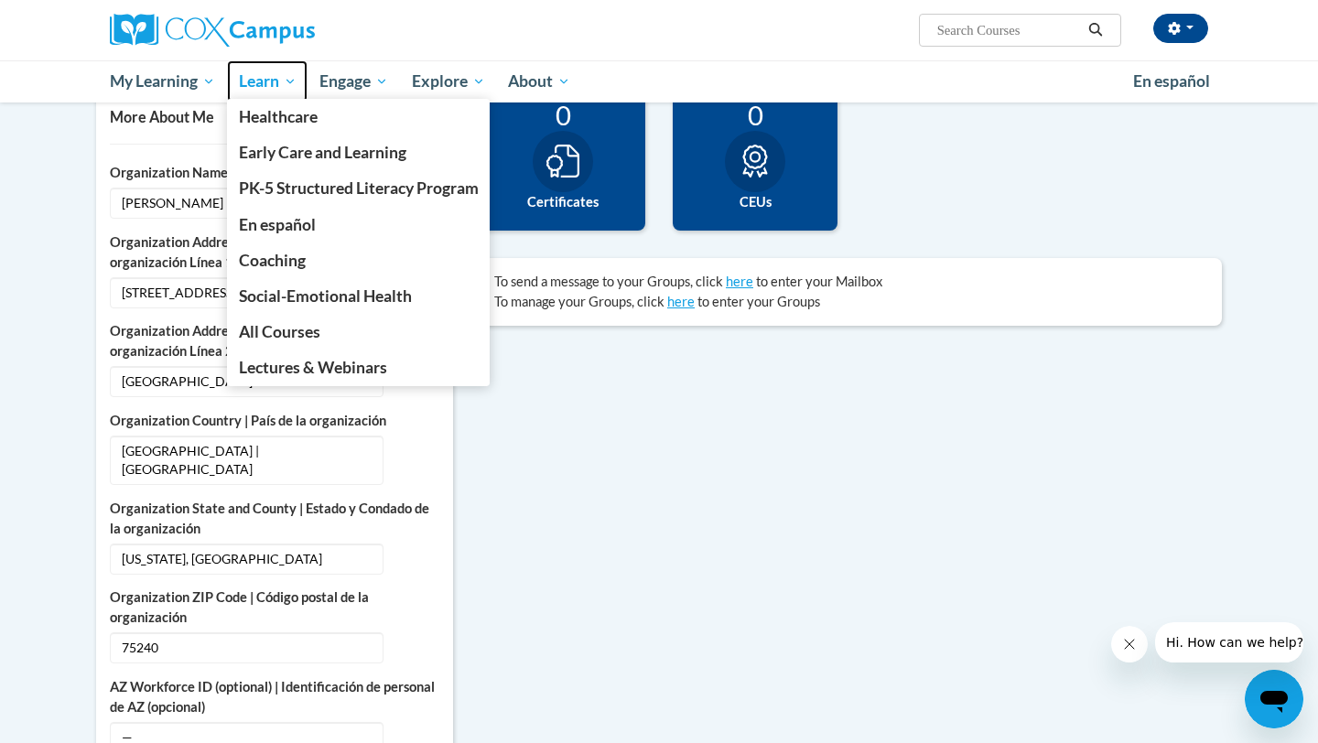
click at [274, 89] on span "Learn" at bounding box center [268, 81] width 58 height 22
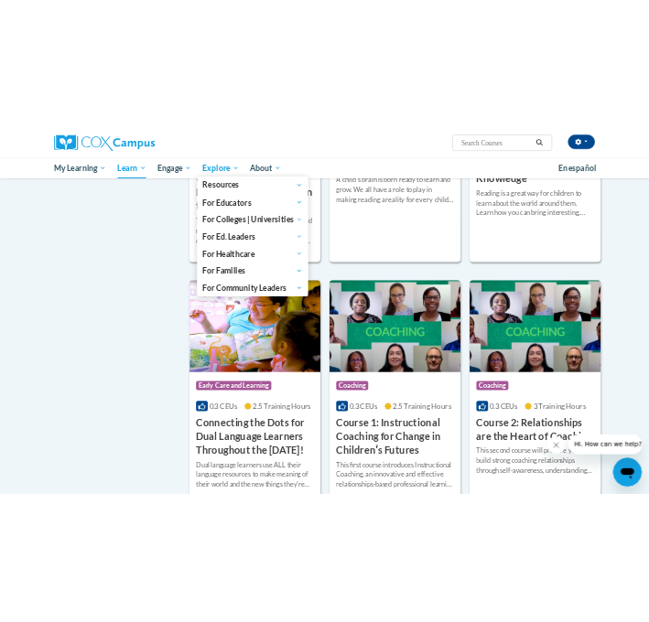
scroll to position [555, 0]
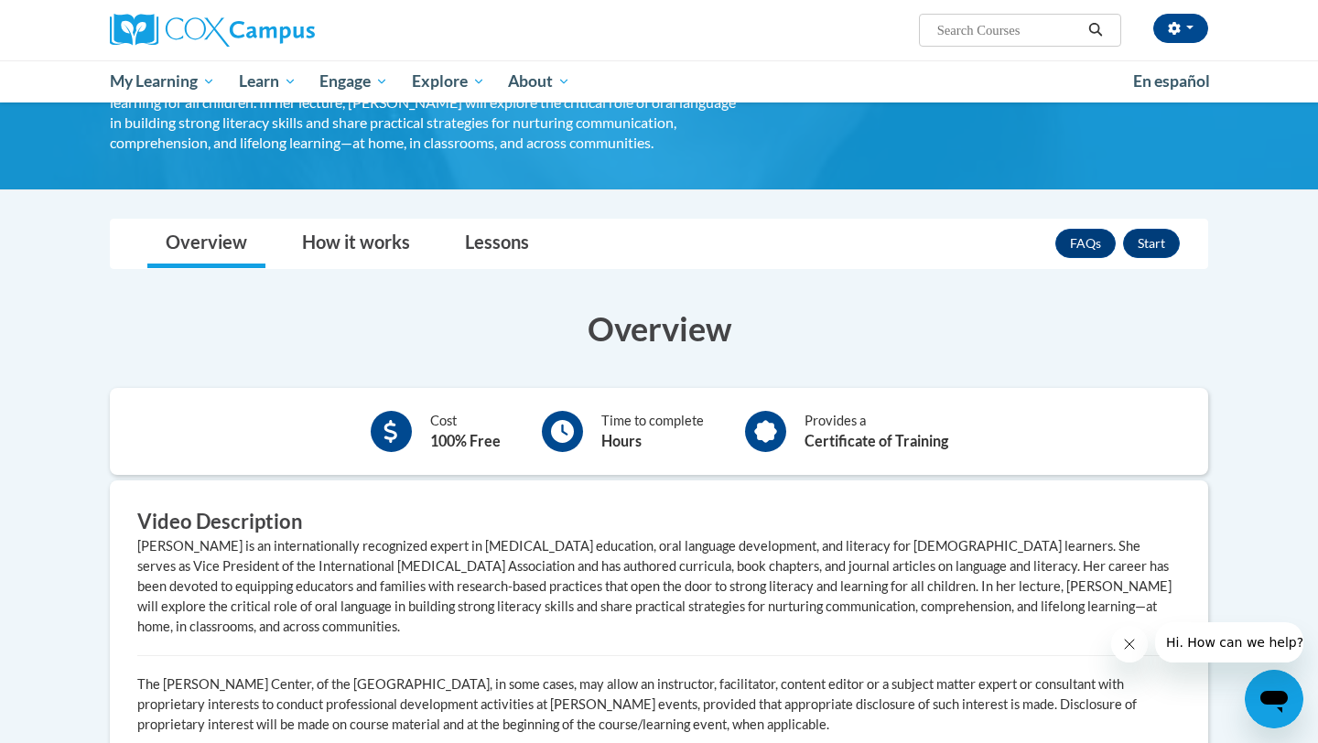
scroll to position [228, 0]
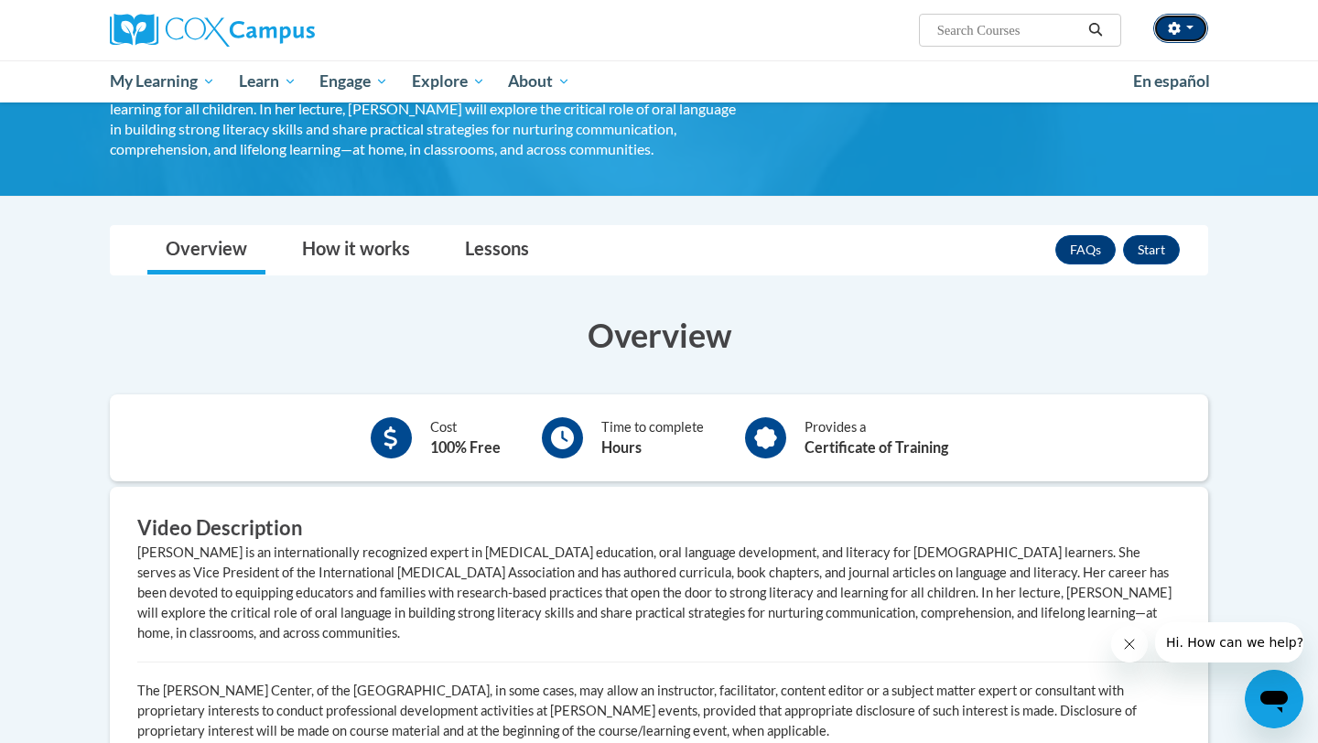
click at [648, 26] on span "button" at bounding box center [1189, 28] width 7 height 4
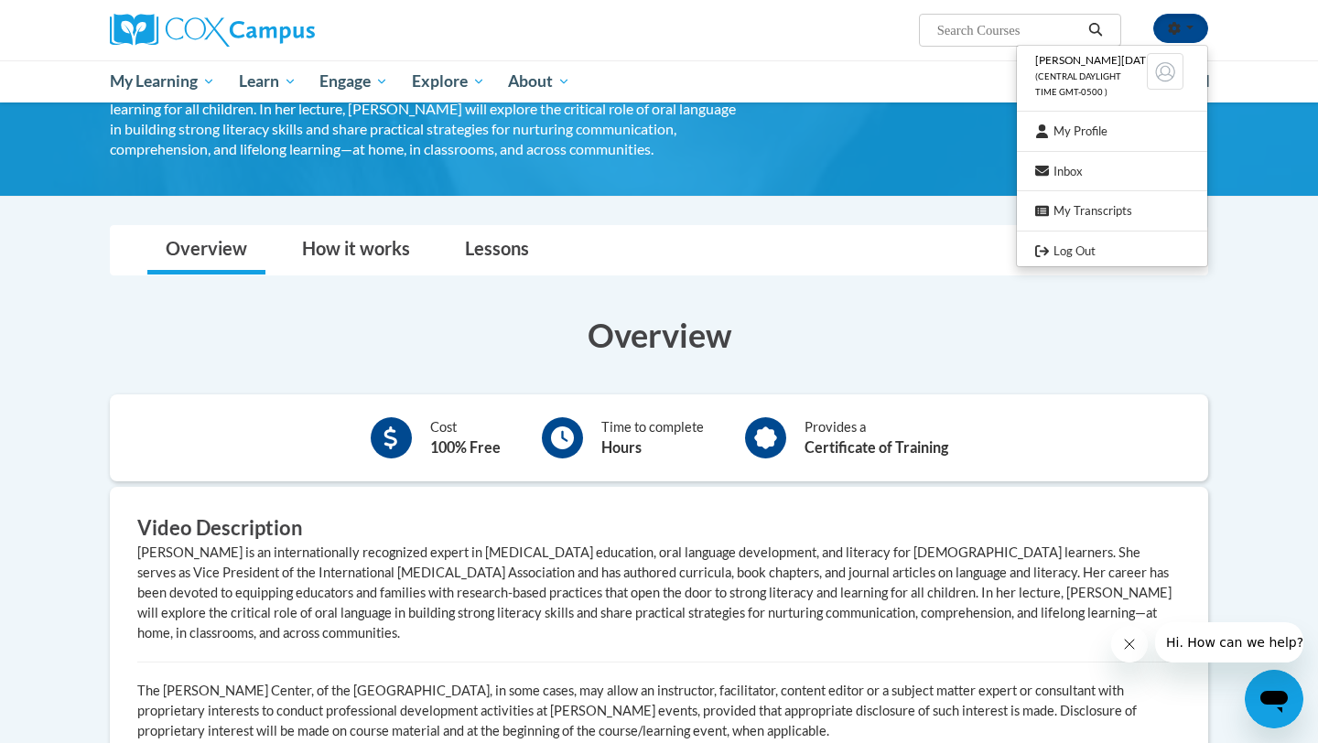
click at [648, 265] on button "Start" at bounding box center [1151, 249] width 57 height 29
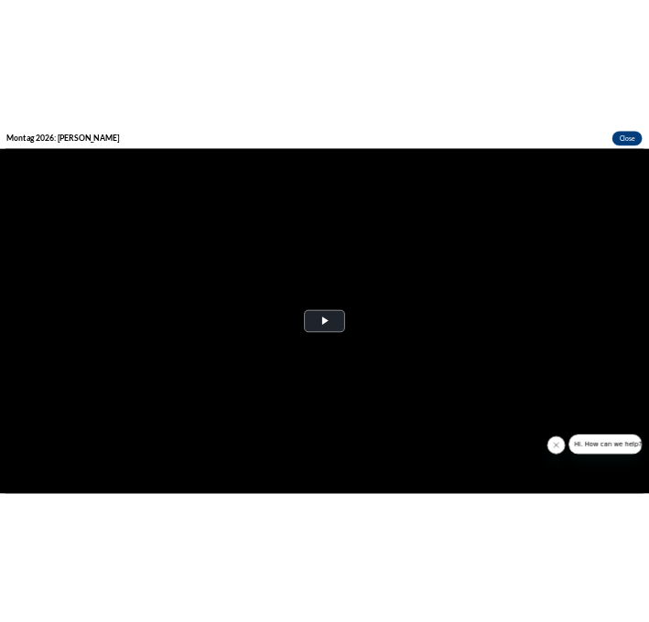
scroll to position [0, 0]
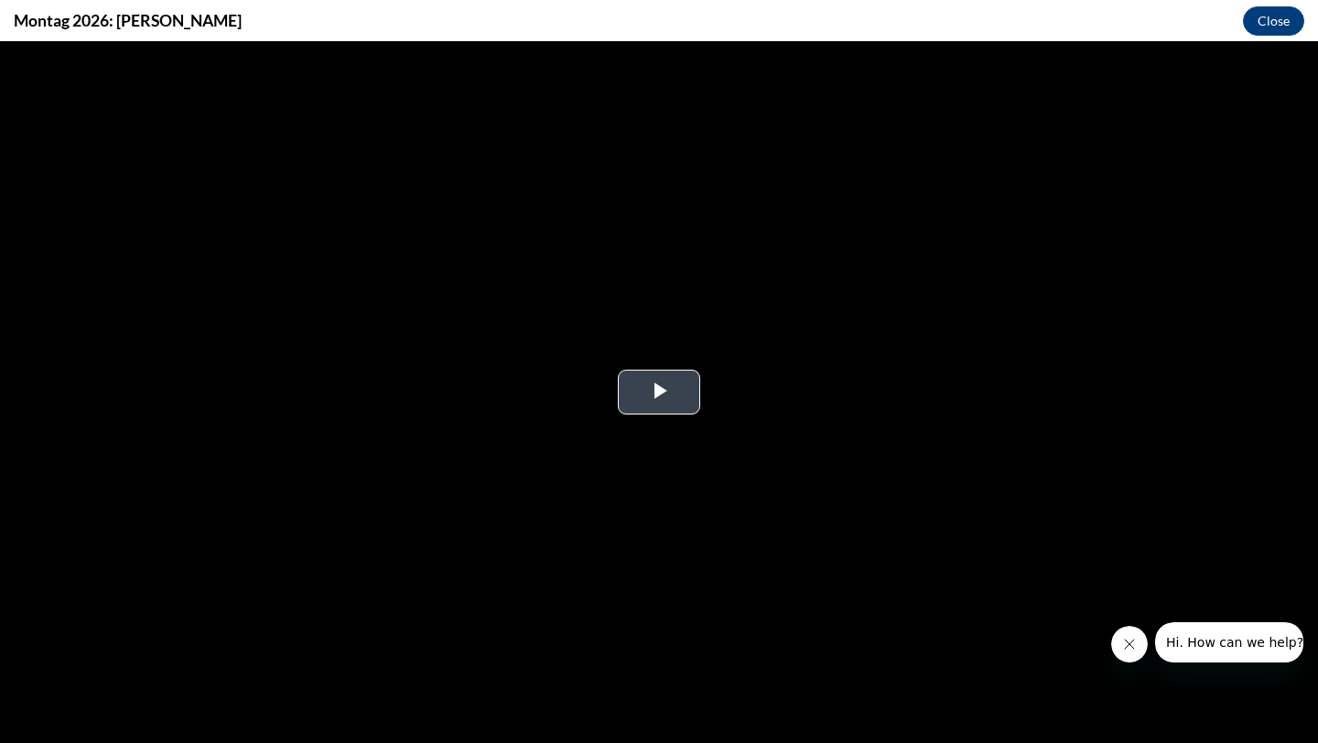
click at [648, 393] on span "Video Player" at bounding box center [659, 393] width 0 height 0
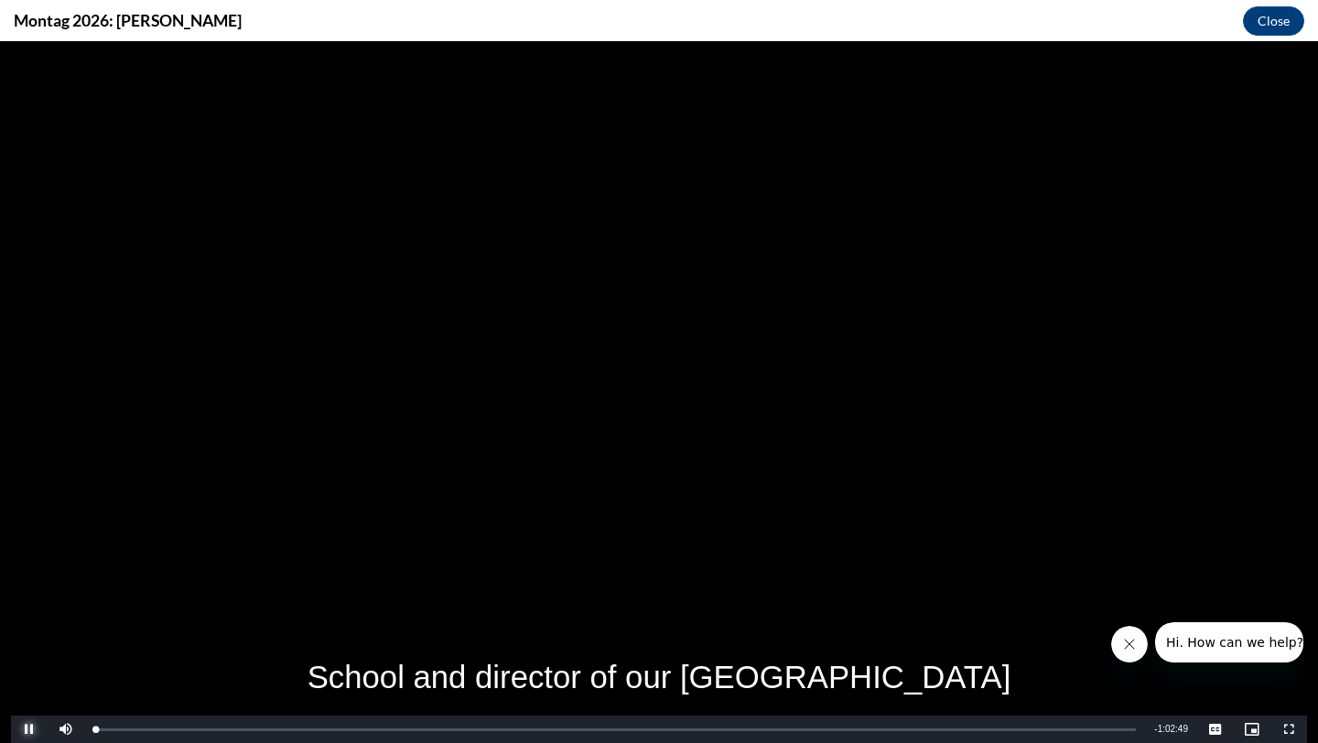
click at [28, 622] on span "Video Player" at bounding box center [29, 730] width 37 height 0
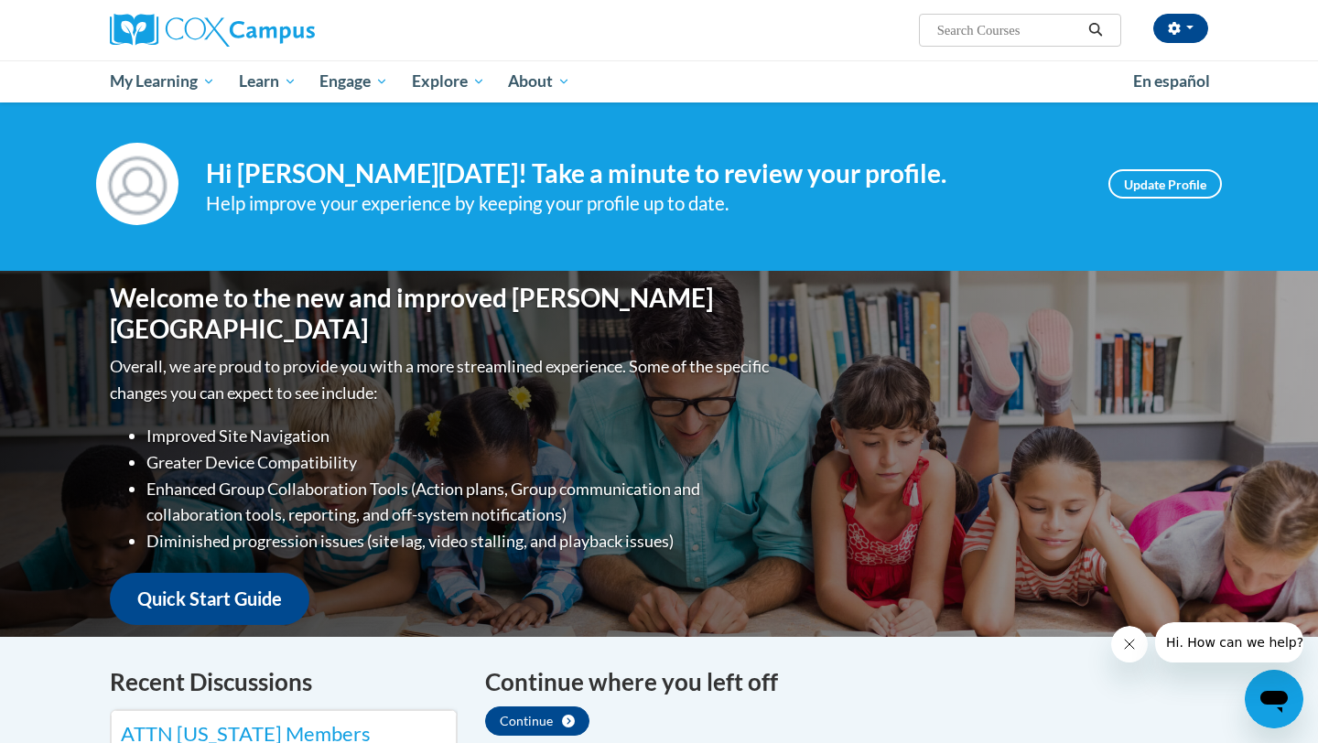
scroll to position [6, 0]
